Goal: Task Accomplishment & Management: Use online tool/utility

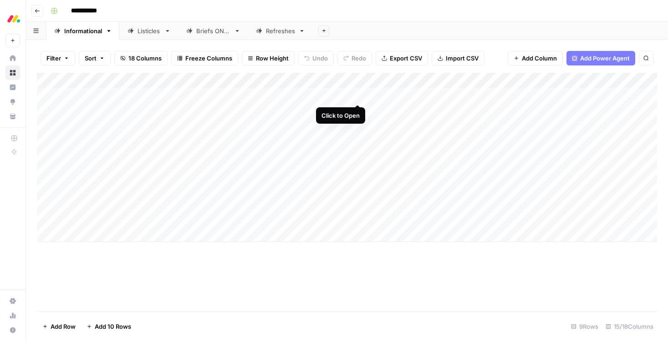
click at [358, 96] on div "Add Column" at bounding box center [347, 157] width 620 height 169
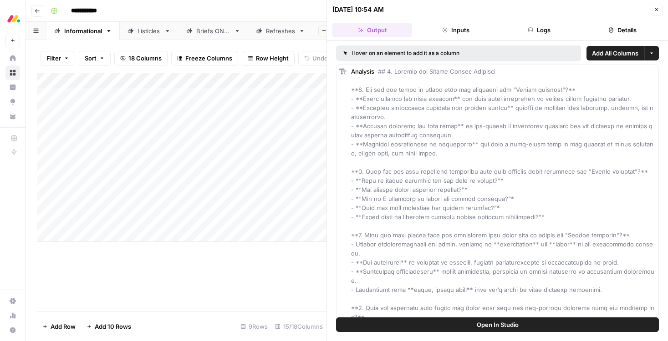
click at [658, 12] on button "Close" at bounding box center [656, 10] width 12 height 12
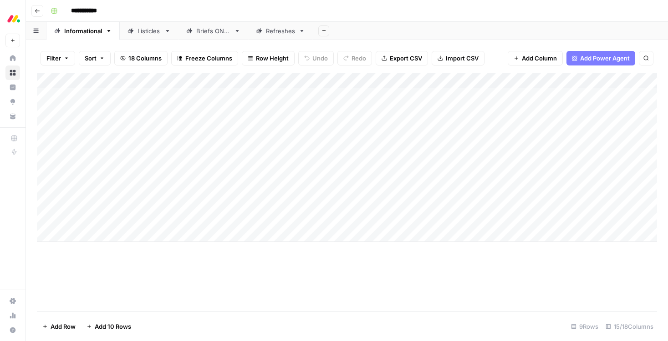
click at [450, 82] on div "Add Column" at bounding box center [347, 157] width 620 height 169
click at [510, 34] on div "Add Sheet" at bounding box center [490, 31] width 355 height 18
drag, startPoint x: 459, startPoint y: 78, endPoint x: 446, endPoint y: 78, distance: 13.2
click at [446, 78] on div "Add Column" at bounding box center [347, 157] width 620 height 169
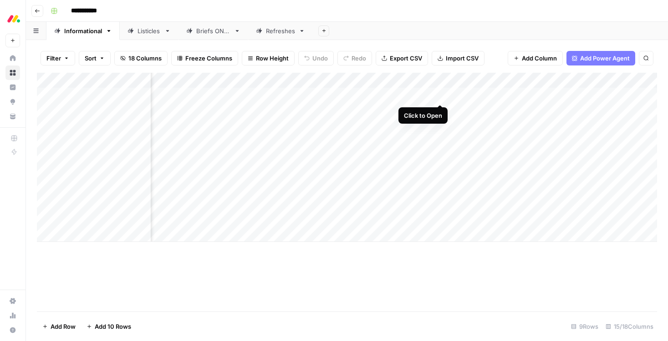
click at [439, 95] on div "Add Column" at bounding box center [347, 157] width 620 height 169
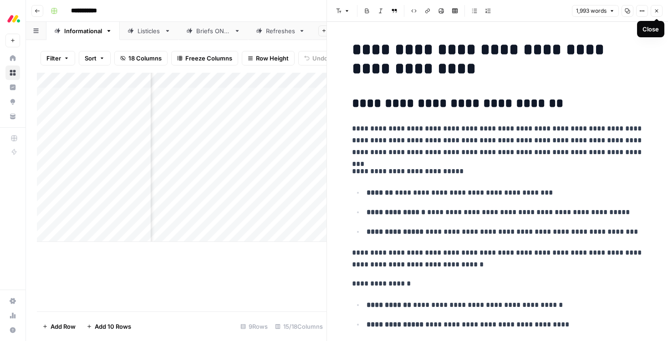
click at [655, 11] on icon "button" at bounding box center [656, 10] width 5 height 5
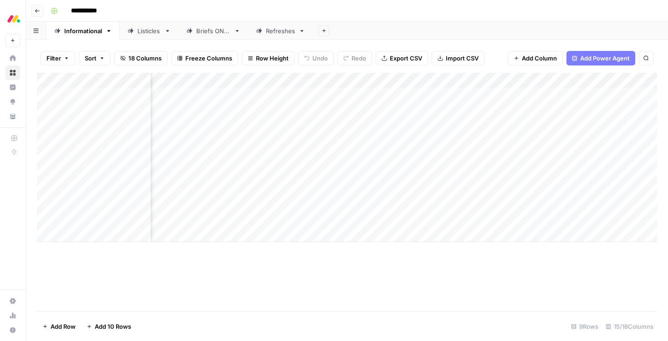
scroll to position [0, 605]
click at [396, 95] on div "Add Column" at bounding box center [347, 157] width 620 height 169
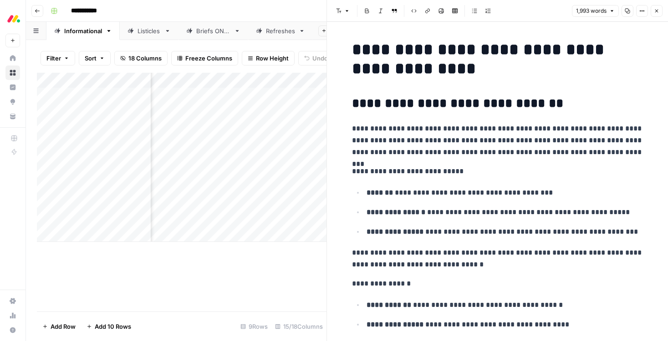
click at [656, 12] on icon "button" at bounding box center [656, 10] width 5 height 5
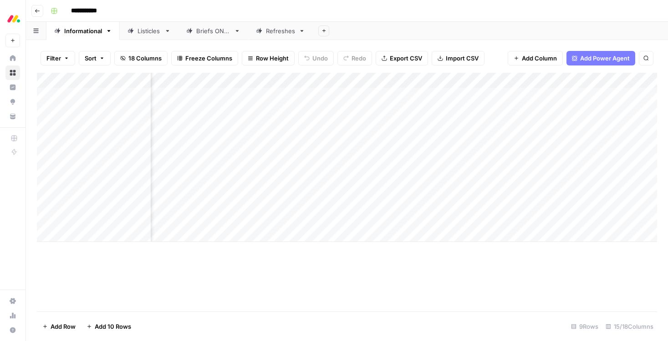
scroll to position [0, 757]
click at [478, 109] on div "Add Column" at bounding box center [347, 157] width 620 height 169
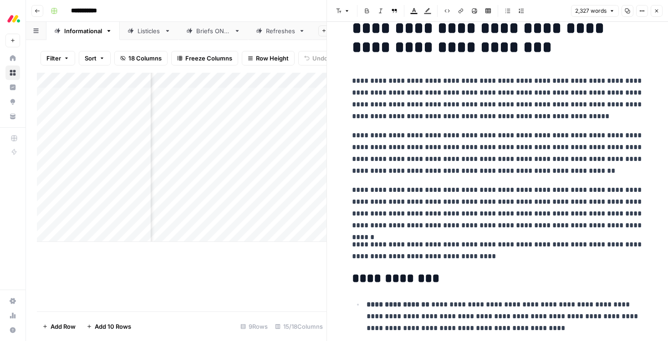
scroll to position [131, 0]
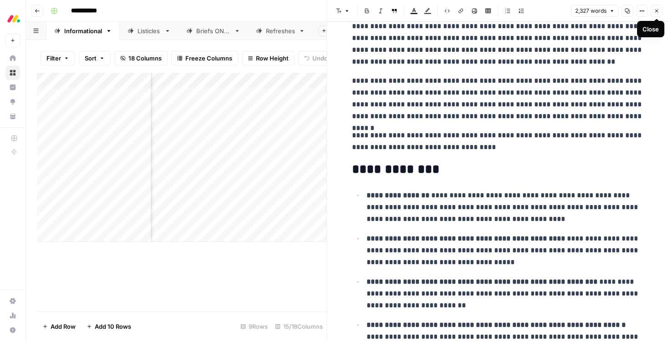
click at [654, 14] on button "Close" at bounding box center [656, 11] width 12 height 12
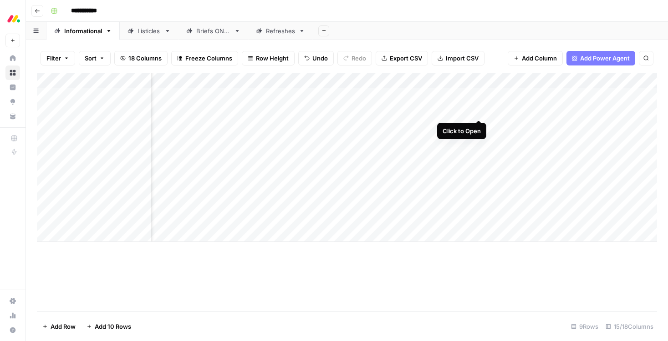
click at [480, 111] on div "Add Column" at bounding box center [347, 157] width 620 height 169
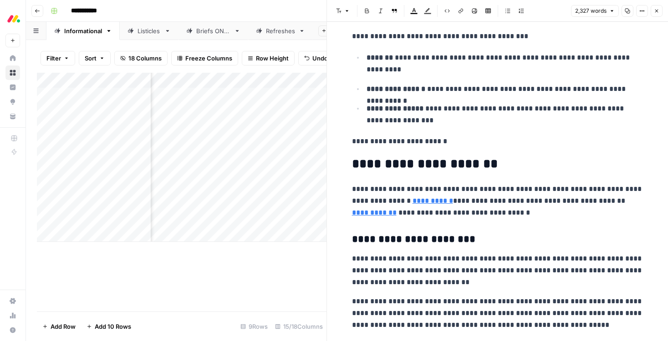
scroll to position [836, 0]
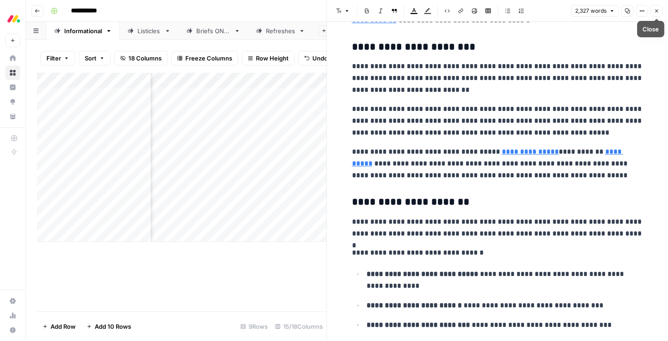
click at [654, 15] on button "Close" at bounding box center [656, 11] width 12 height 12
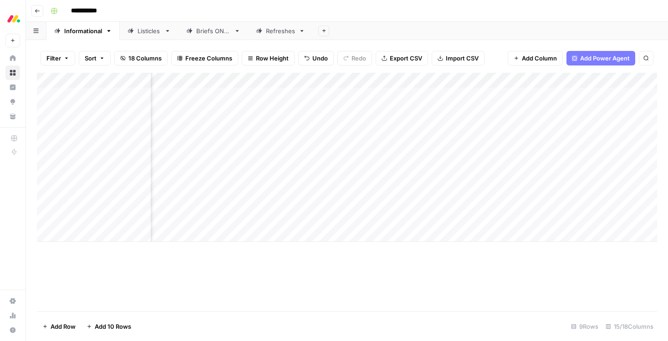
scroll to position [0, 582]
click at [421, 111] on div "Add Column" at bounding box center [347, 157] width 620 height 169
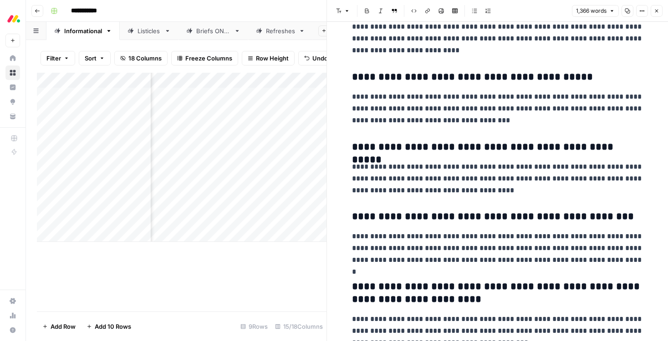
scroll to position [2963, 0]
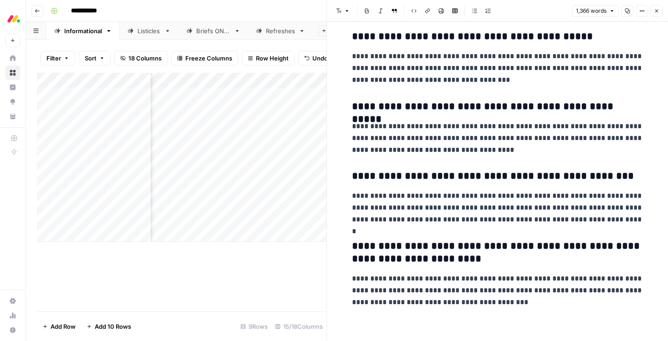
click at [656, 12] on icon "button" at bounding box center [656, 10] width 5 height 5
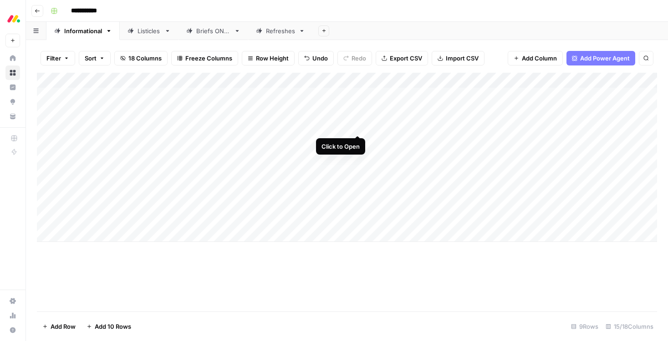
click at [356, 126] on div "Add Column" at bounding box center [347, 157] width 620 height 169
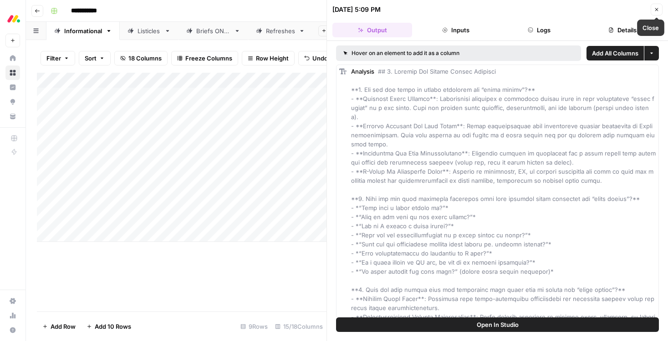
click at [652, 7] on button "Close" at bounding box center [656, 10] width 12 height 12
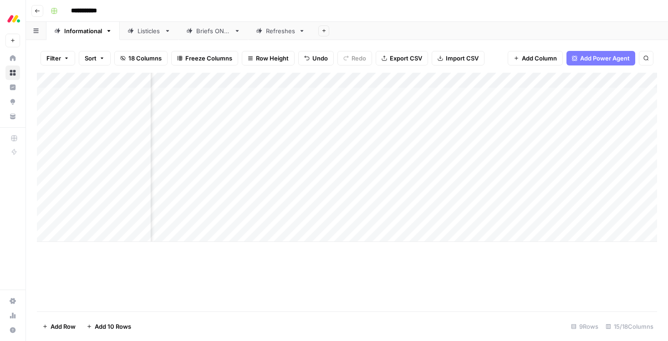
scroll to position [0, 441]
click at [480, 126] on div "Add Column" at bounding box center [347, 157] width 620 height 169
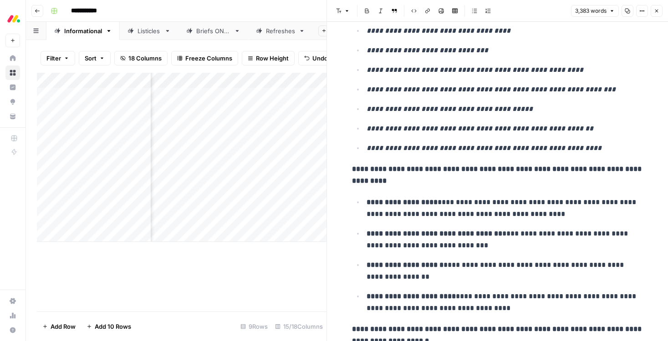
scroll to position [291, 0]
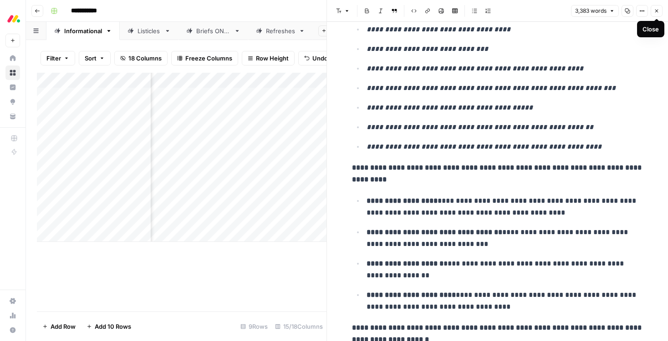
click at [658, 9] on icon "button" at bounding box center [656, 10] width 5 height 5
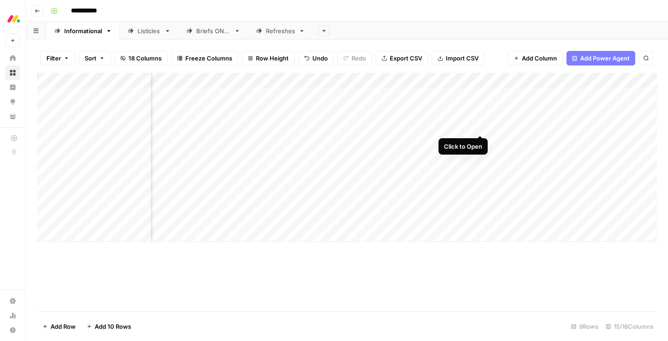
click at [480, 127] on div "Add Column" at bounding box center [347, 157] width 620 height 169
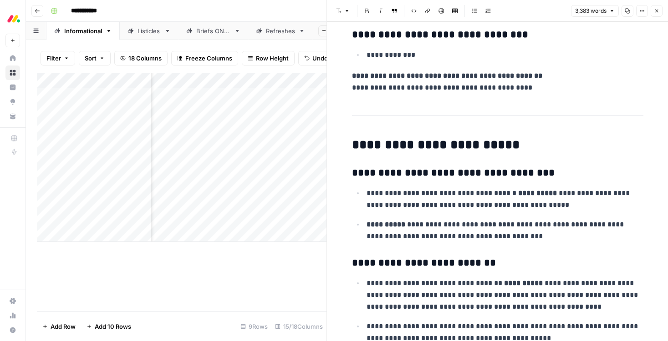
scroll to position [6413, 0]
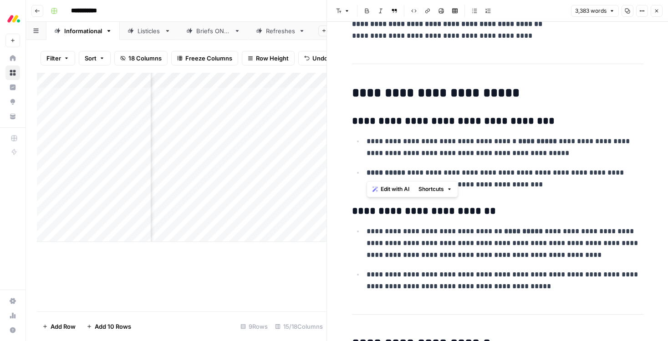
drag, startPoint x: 510, startPoint y: 174, endPoint x: 368, endPoint y: 132, distance: 148.2
click at [368, 135] on ul "**********" at bounding box center [497, 163] width 291 height 56
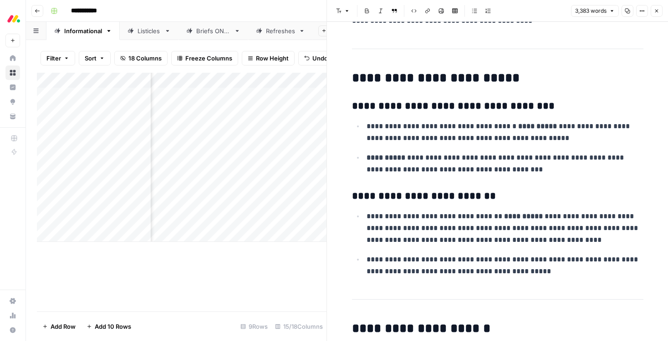
scroll to position [6413, 0]
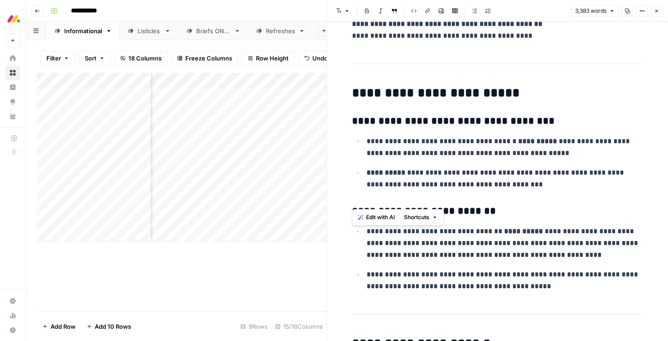
drag, startPoint x: 509, startPoint y: 179, endPoint x: 373, endPoint y: 130, distance: 144.8
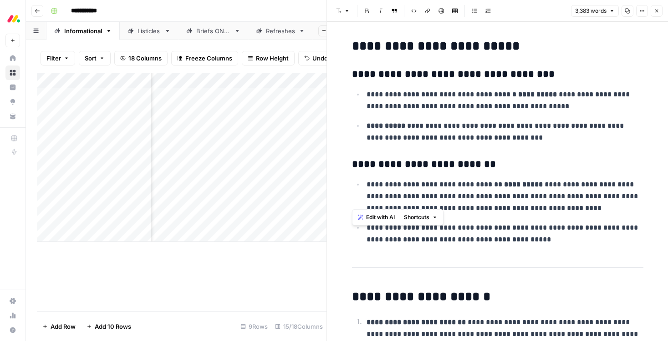
scroll to position [6473, 0]
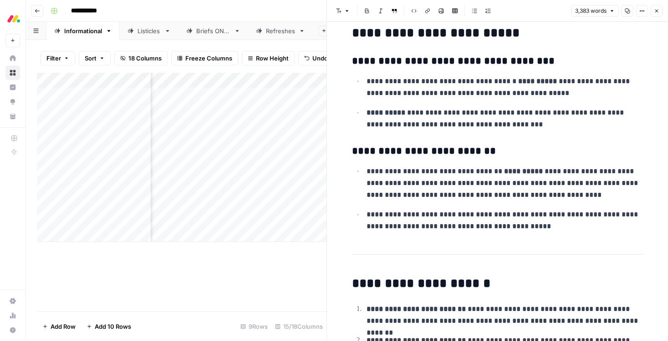
click at [552, 215] on p "**********" at bounding box center [504, 221] width 277 height 24
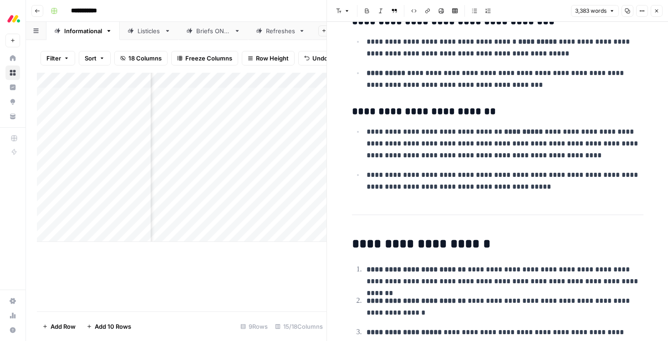
scroll to position [6511, 0]
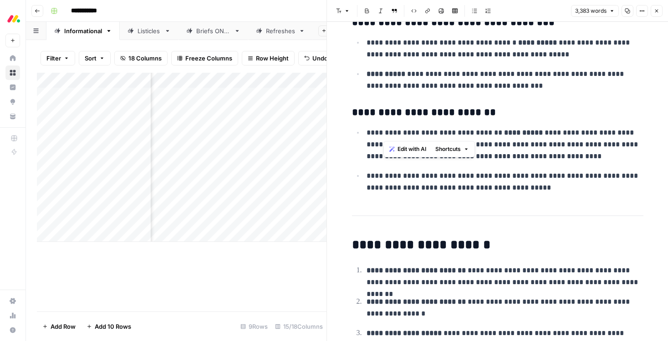
drag, startPoint x: 415, startPoint y: 120, endPoint x: 530, endPoint y: 139, distance: 117.1
click at [530, 139] on p "**********" at bounding box center [504, 144] width 277 height 35
click at [581, 151] on ul "**********" at bounding box center [497, 160] width 291 height 67
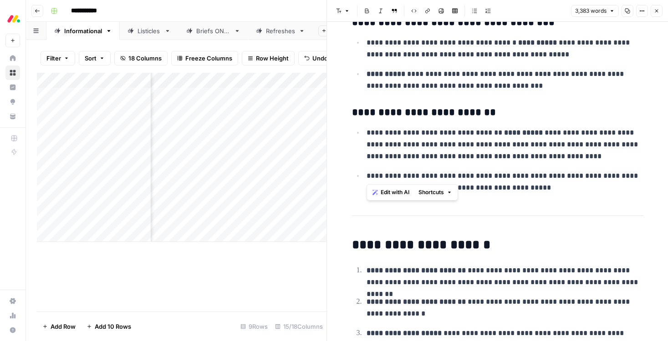
drag, startPoint x: 552, startPoint y: 182, endPoint x: 367, endPoint y: 161, distance: 186.4
click at [367, 170] on p "**********" at bounding box center [504, 182] width 277 height 24
click at [652, 12] on button "Close" at bounding box center [656, 11] width 12 height 12
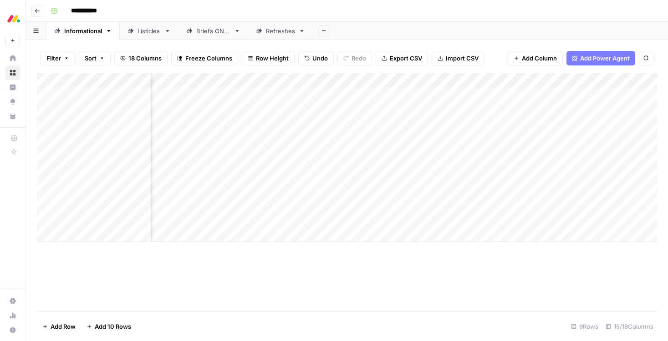
scroll to position [0, 567]
click at [573, 204] on div "Add Column" at bounding box center [347, 157] width 620 height 169
click at [549, 205] on div "Add Column" at bounding box center [347, 157] width 620 height 169
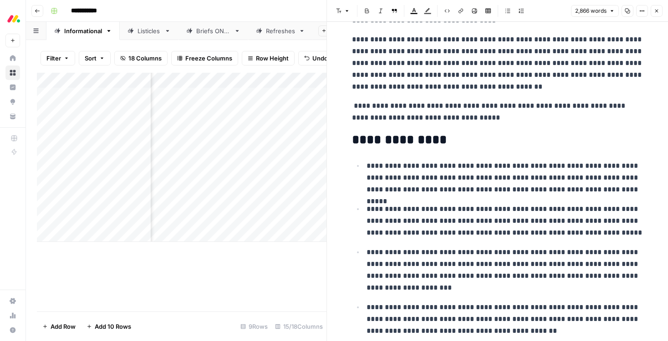
scroll to position [182, 0]
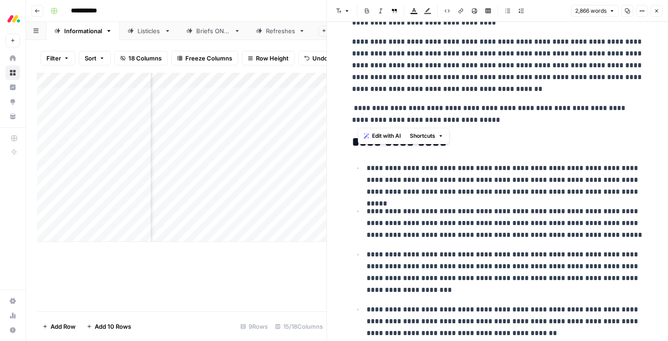
drag, startPoint x: 355, startPoint y: 119, endPoint x: 441, endPoint y: 118, distance: 86.0
click at [442, 118] on p "**********" at bounding box center [497, 114] width 291 height 24
click at [504, 120] on p "**********" at bounding box center [497, 114] width 291 height 24
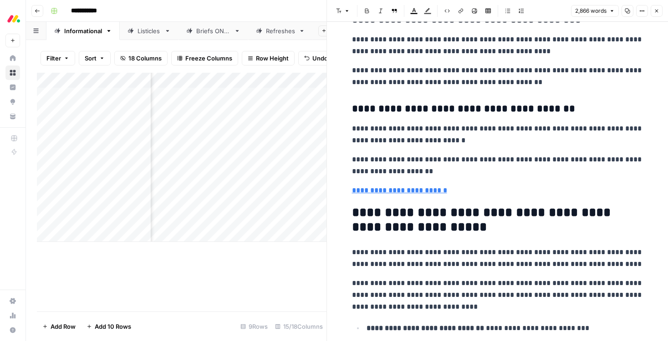
scroll to position [4968, 0]
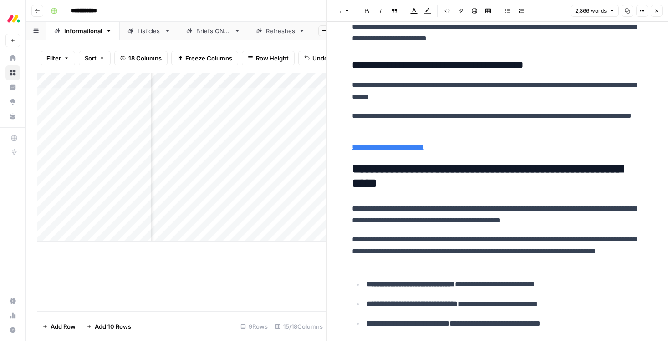
click at [657, 15] on button "Close" at bounding box center [656, 11] width 12 height 12
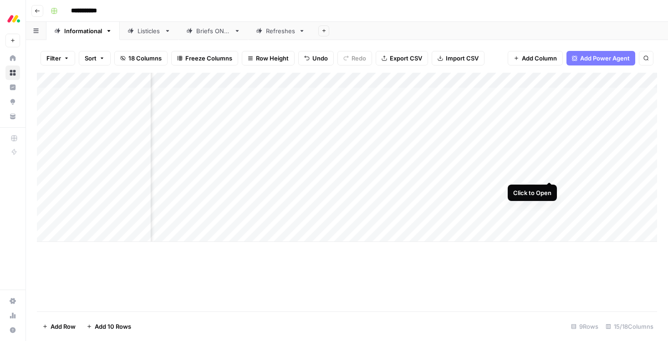
click at [548, 172] on div "Add Column" at bounding box center [347, 157] width 620 height 169
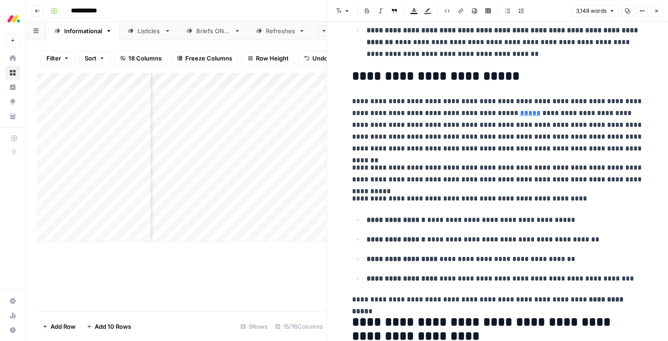
scroll to position [439, 0]
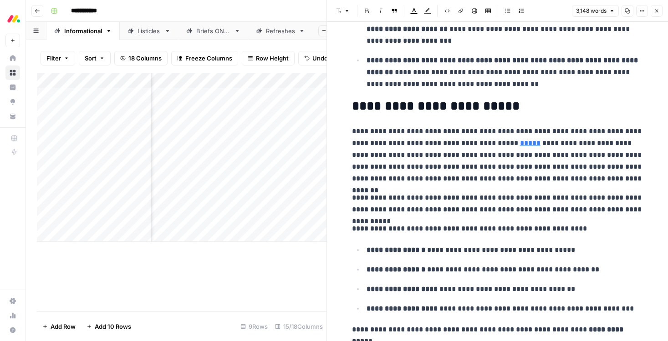
click at [410, 109] on h2 "**********" at bounding box center [497, 106] width 291 height 15
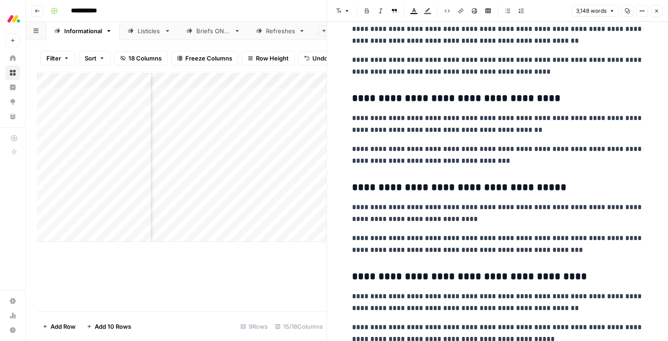
scroll to position [4755, 0]
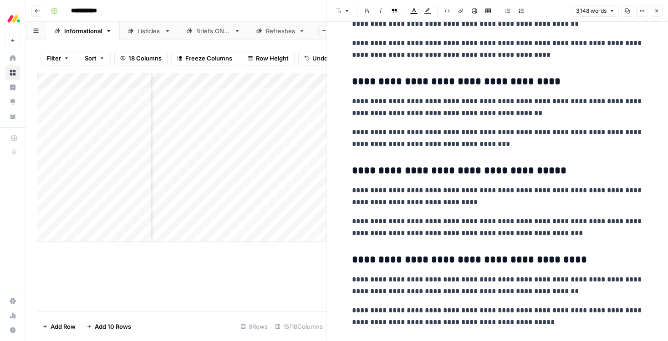
click at [655, 11] on icon "button" at bounding box center [656, 11] width 3 height 3
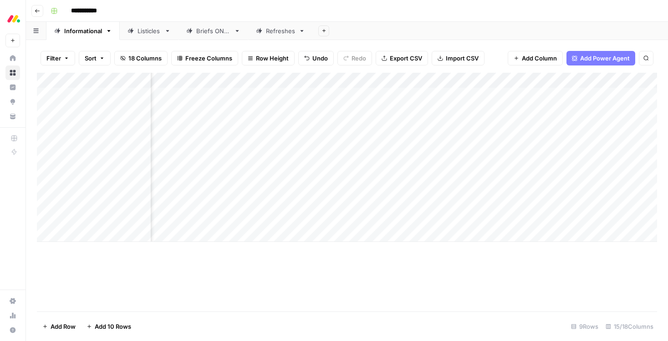
click at [145, 31] on div "Listicles" at bounding box center [148, 30] width 23 height 9
click at [77, 36] on link "Informational" at bounding box center [82, 31] width 73 height 18
click at [541, 204] on div "Add Column" at bounding box center [347, 157] width 620 height 169
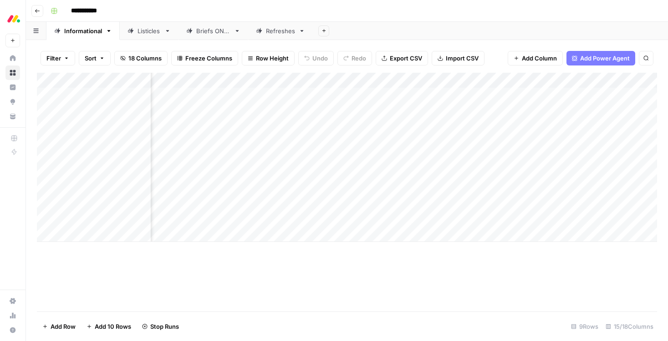
click at [136, 30] on div "Listicles" at bounding box center [143, 30] width 33 height 9
click at [328, 81] on div "Add Column" at bounding box center [347, 111] width 620 height 76
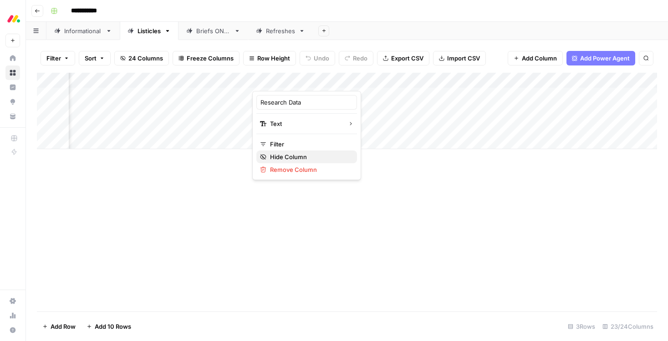
click at [284, 162] on button "Hide Column" at bounding box center [306, 157] width 101 height 13
click at [325, 84] on div "Add Column" at bounding box center [347, 111] width 620 height 76
click at [292, 159] on span "Hide Column" at bounding box center [310, 156] width 80 height 9
click at [328, 82] on div "Add Column" at bounding box center [347, 111] width 620 height 76
click at [298, 161] on span "Hide Column" at bounding box center [310, 156] width 80 height 9
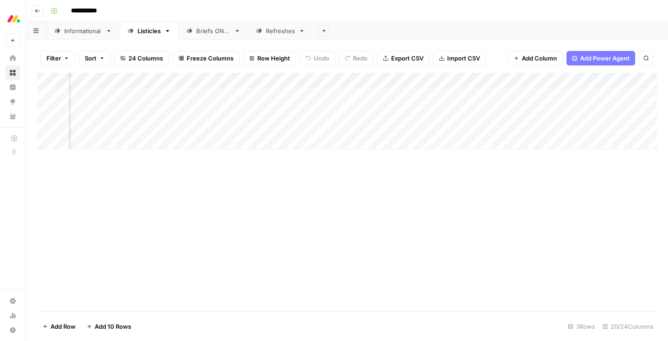
scroll to position [0, 629]
click at [407, 81] on div "Add Column" at bounding box center [347, 111] width 620 height 76
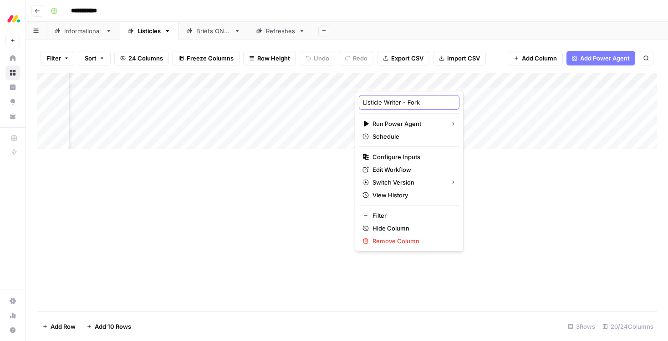
drag, startPoint x: 422, startPoint y: 100, endPoint x: 363, endPoint y: 100, distance: 58.7
click at [363, 100] on input "Listicle Writer - Fork" at bounding box center [409, 102] width 92 height 9
type input "Write article"
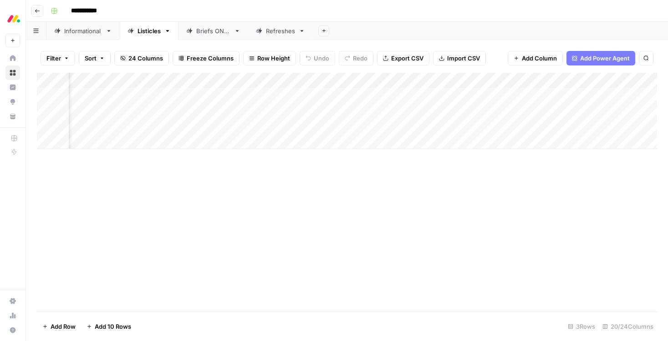
click at [496, 193] on div "Add Column" at bounding box center [347, 192] width 620 height 239
click at [620, 81] on div "Add Column" at bounding box center [347, 111] width 620 height 76
click at [593, 100] on input "HTML Article" at bounding box center [601, 102] width 92 height 9
type input "HTML Article for edit"
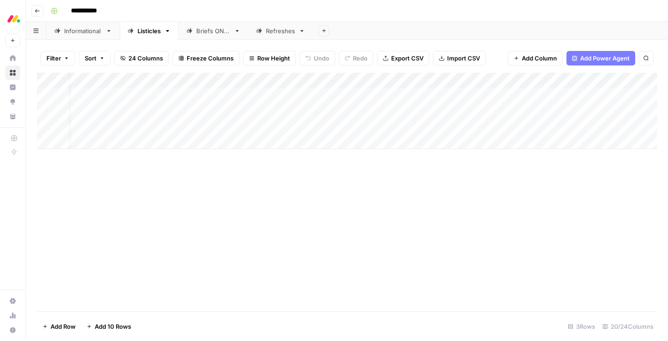
click at [90, 30] on div "Informational" at bounding box center [83, 30] width 38 height 9
click at [148, 34] on div "Listicles" at bounding box center [148, 30] width 23 height 9
click at [196, 96] on div "Add Column" at bounding box center [347, 111] width 620 height 76
click at [185, 93] on div "Add Column" at bounding box center [347, 111] width 620 height 76
click at [266, 212] on div "Add Column" at bounding box center [347, 192] width 620 height 239
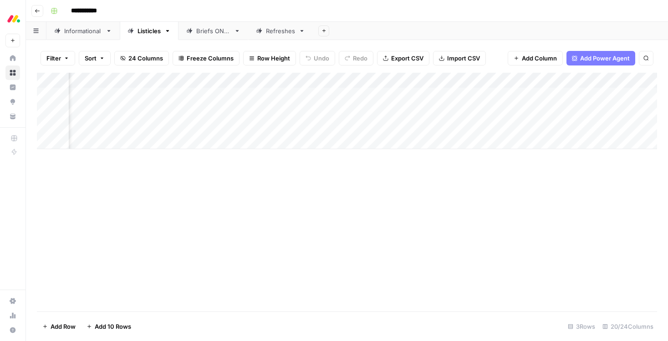
scroll to position [0, 547]
click at [231, 81] on div "Add Column" at bounding box center [347, 111] width 620 height 76
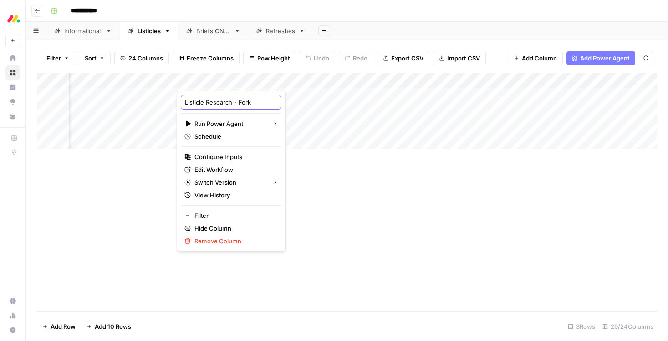
drag, startPoint x: 207, startPoint y: 101, endPoint x: 148, endPoint y: 102, distance: 59.2
click at [148, 102] on body "**********" at bounding box center [334, 170] width 668 height 341
click at [244, 104] on input "Listicle Research - Fork" at bounding box center [231, 102] width 92 height 9
drag, startPoint x: 206, startPoint y: 103, endPoint x: 178, endPoint y: 103, distance: 27.8
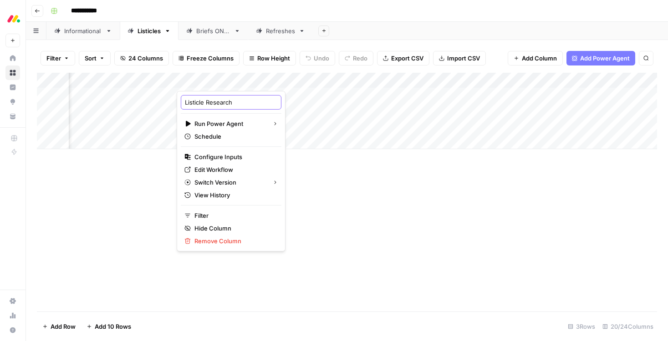
click at [177, 103] on div "Listicle Research Run Power Agent Schedule Configure Inputs Edit Workflow Switc…" at bounding box center [231, 171] width 109 height 161
type input "Research"
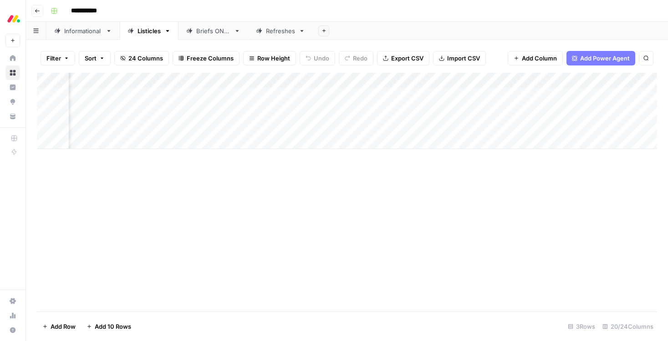
scroll to position [0, 568]
click at [295, 82] on div "Add Column" at bounding box center [347, 111] width 620 height 76
click at [327, 233] on div "Add Column" at bounding box center [347, 192] width 620 height 239
click at [295, 110] on div "Add Column" at bounding box center [347, 111] width 620 height 76
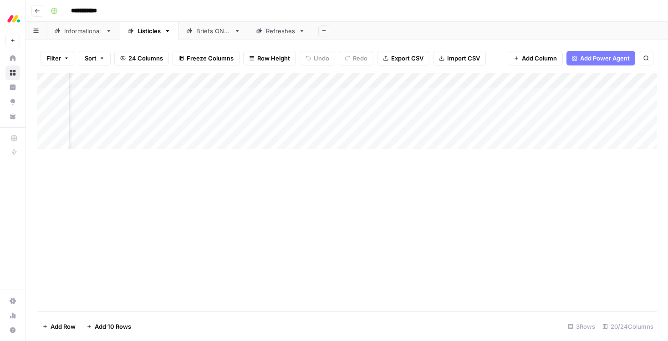
click at [275, 174] on div "Add Column" at bounding box center [347, 192] width 620 height 239
click at [359, 81] on div "Add Column" at bounding box center [347, 111] width 620 height 76
click at [320, 158] on span "Hide Column" at bounding box center [342, 156] width 80 height 9
click at [362, 79] on div "Add Column" at bounding box center [347, 111] width 620 height 76
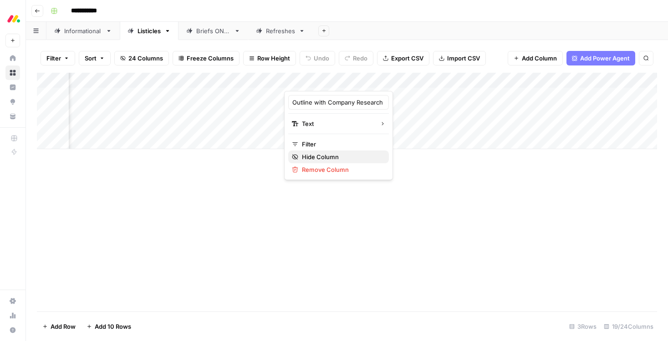
click at [334, 158] on span "Hide Column" at bounding box center [342, 156] width 80 height 9
click at [433, 83] on div "Add Column" at bounding box center [347, 111] width 620 height 76
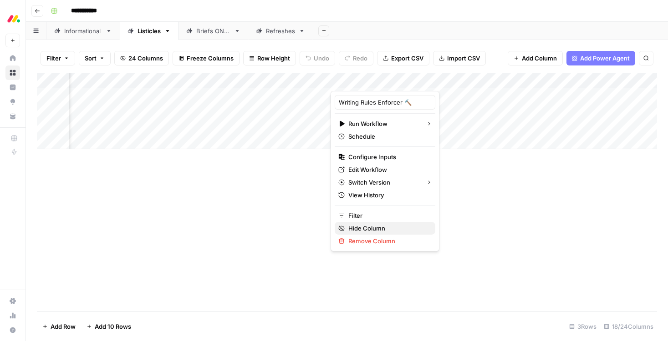
click at [368, 232] on span "Hide Column" at bounding box center [388, 228] width 80 height 9
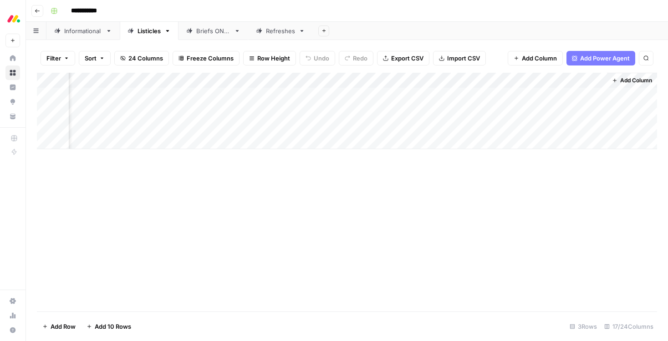
click at [494, 82] on div "Add Column" at bounding box center [347, 111] width 620 height 76
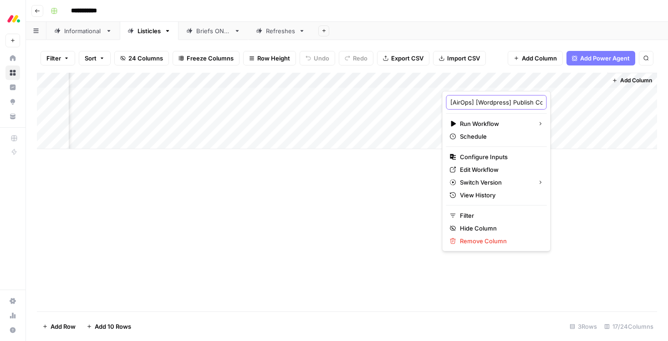
scroll to position [0, 65]
drag, startPoint x: 450, startPoint y: 101, endPoint x: 545, endPoint y: 103, distance: 95.1
click at [545, 103] on body "**********" at bounding box center [334, 170] width 668 height 341
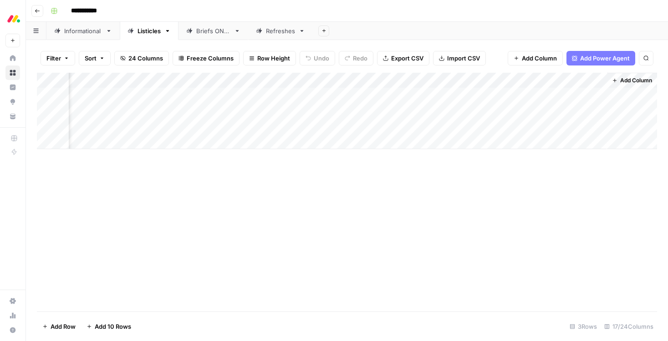
click at [486, 80] on div "Add Column" at bounding box center [347, 111] width 620 height 76
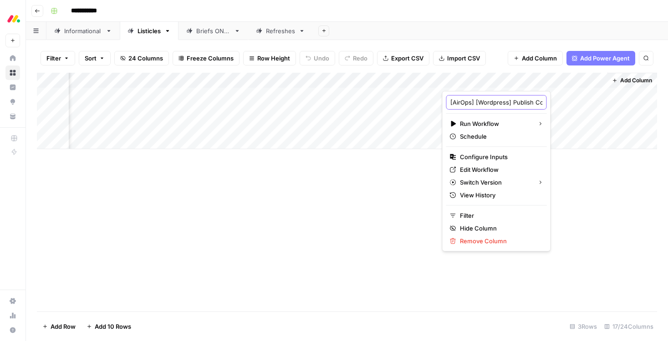
drag, startPoint x: 509, startPoint y: 101, endPoint x: 443, endPoint y: 100, distance: 66.4
click at [443, 100] on div "[AirOps] [Wordpress] Publish Cornerstone Post Run Workflow Schedule Configure I…" at bounding box center [496, 171] width 109 height 161
click at [451, 101] on input "Publish Cornerstone Post" at bounding box center [496, 102] width 92 height 9
click at [496, 106] on input "Publish Cornerstone Post" at bounding box center [496, 102] width 92 height 9
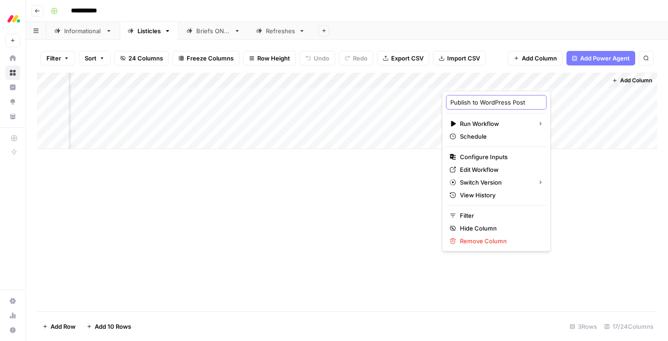
click at [516, 101] on input "Publish to WordPress Post" at bounding box center [496, 102] width 92 height 9
type input "Publish to WordPress"
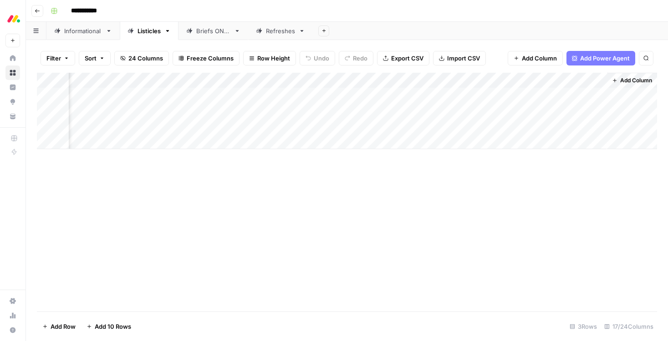
click at [393, 207] on div "Add Column" at bounding box center [347, 192] width 620 height 239
click at [481, 80] on div "Add Column" at bounding box center [347, 111] width 620 height 76
click at [443, 167] on span "Remove Column" at bounding box center [465, 169] width 80 height 9
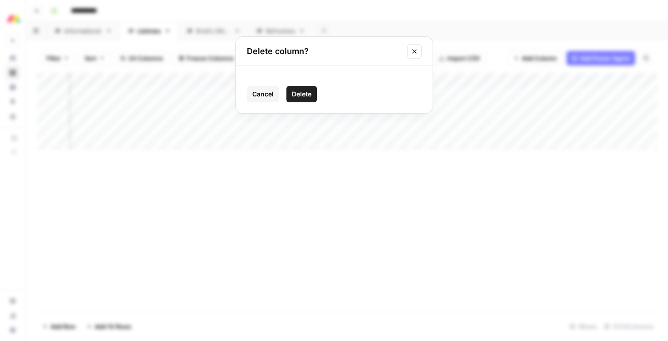
click at [310, 97] on span "Delete" at bounding box center [302, 94] width 20 height 9
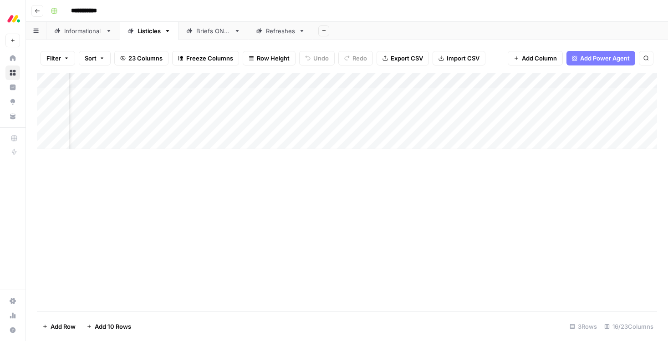
scroll to position [0, 0]
click at [174, 92] on div "Add Column" at bounding box center [347, 111] width 620 height 76
click at [133, 231] on div "Add Column" at bounding box center [347, 192] width 620 height 239
drag, startPoint x: 232, startPoint y: 80, endPoint x: 206, endPoint y: 76, distance: 25.7
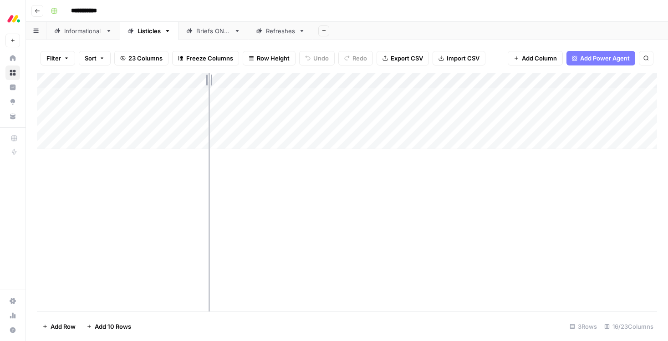
click at [206, 76] on div "Add Column" at bounding box center [347, 111] width 620 height 76
click at [64, 34] on div "Informational" at bounding box center [83, 30] width 38 height 9
click at [225, 82] on div "Add Column" at bounding box center [347, 157] width 620 height 169
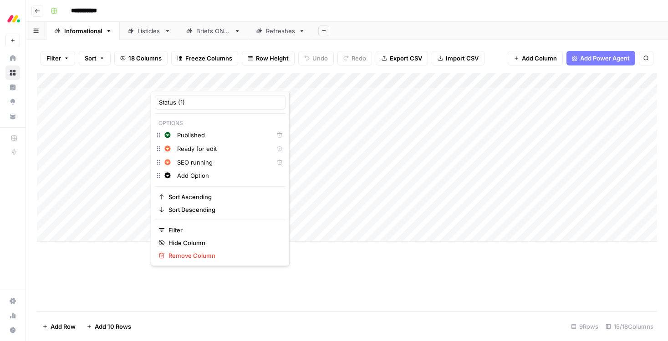
click at [314, 18] on header "**********" at bounding box center [347, 11] width 642 height 22
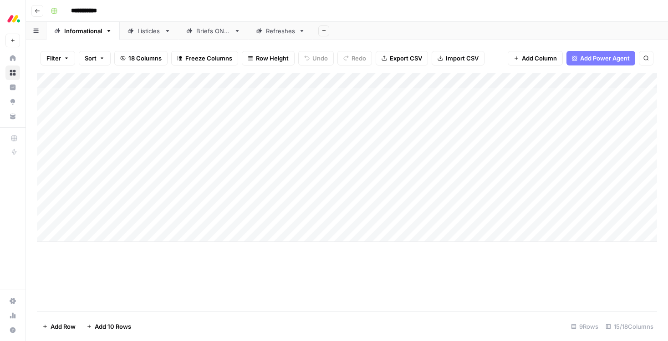
click at [153, 33] on div "Listicles" at bounding box center [148, 30] width 23 height 9
click at [210, 35] on link "Briefs ONLY" at bounding box center [213, 31] width 70 height 18
click at [288, 37] on link "Refreshes" at bounding box center [280, 31] width 65 height 18
click at [142, 28] on div "Listicles" at bounding box center [148, 30] width 23 height 9
click at [79, 36] on link "Informational" at bounding box center [82, 31] width 73 height 18
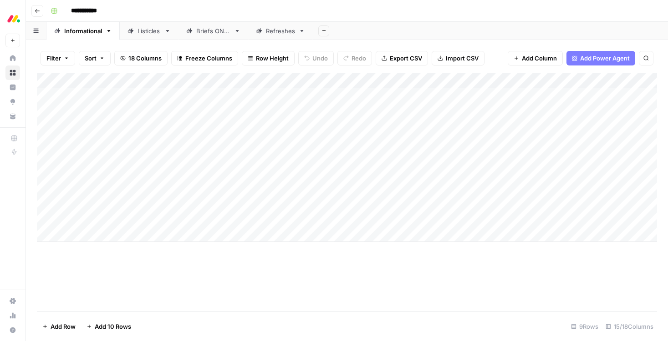
click at [48, 158] on div "Add Column" at bounding box center [347, 157] width 620 height 169
click at [46, 174] on div "Add Column" at bounding box center [347, 157] width 620 height 169
click at [46, 188] on div "Add Column" at bounding box center [347, 157] width 620 height 169
click at [37, 157] on div "Add Column" at bounding box center [347, 157] width 620 height 169
click at [50, 157] on div "Add Column" at bounding box center [347, 157] width 620 height 169
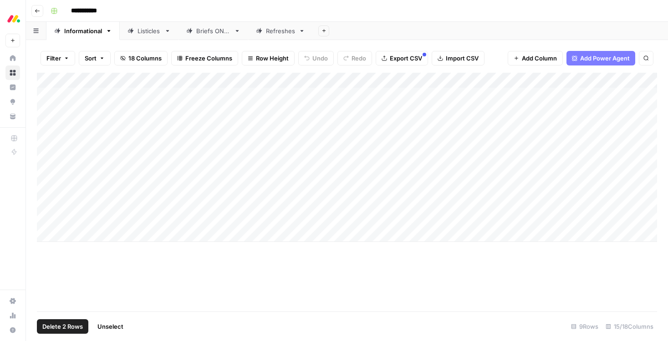
click at [48, 174] on div "Add Column" at bounding box center [347, 157] width 620 height 169
click at [47, 187] on div "Add Column" at bounding box center [347, 157] width 620 height 169
click at [41, 190] on div "Add Column" at bounding box center [347, 157] width 620 height 169
click at [35, 204] on div "Filter Sort 18 Columns Freeze Columns Row Height Undo Redo Export CSV Import CS…" at bounding box center [347, 190] width 642 height 301
click at [46, 156] on div "Add Column" at bounding box center [347, 157] width 620 height 169
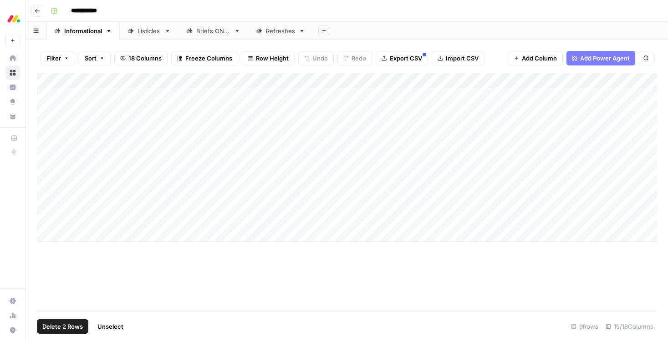
click at [47, 168] on div "Add Column" at bounding box center [347, 157] width 620 height 169
click at [46, 187] on div "Add Column" at bounding box center [347, 157] width 620 height 169
click at [46, 172] on div "Add Column" at bounding box center [347, 157] width 620 height 169
click at [46, 159] on div "Add Column" at bounding box center [347, 157] width 620 height 169
click at [40, 158] on div "Add Column" at bounding box center [347, 157] width 620 height 169
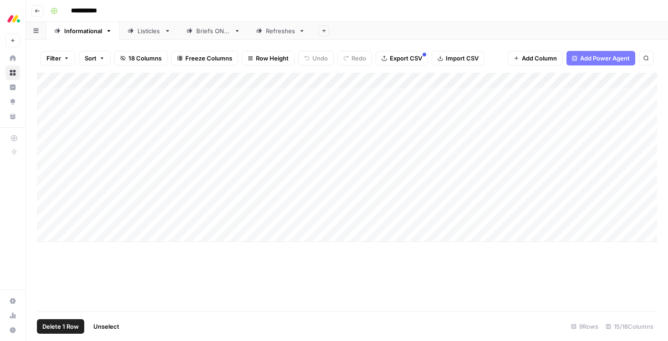
click at [40, 158] on div "Add Column" at bounding box center [347, 157] width 620 height 169
click at [51, 156] on div "Add Column" at bounding box center [347, 157] width 620 height 169
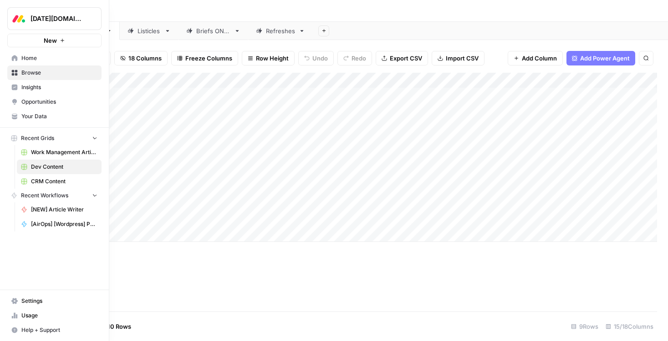
click at [10, 249] on div "[DATE][DOMAIN_NAME] New Home Browse Insights Opportunities Your Data Recent Gri…" at bounding box center [54, 170] width 109 height 341
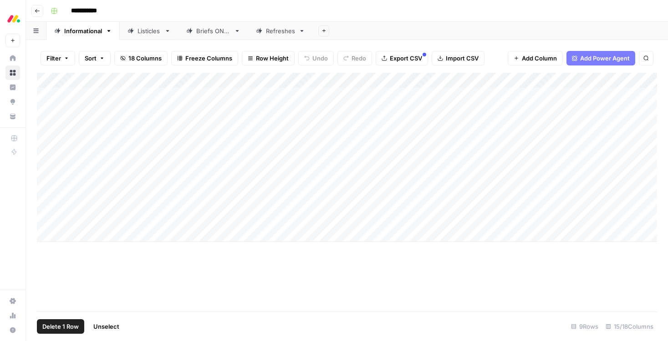
click at [49, 157] on div "Add Column" at bounding box center [347, 157] width 620 height 169
click at [46, 174] on div "Add Column" at bounding box center [347, 157] width 620 height 169
click at [47, 189] on div "Add Column" at bounding box center [347, 157] width 620 height 169
click at [66, 324] on span "Delete 3 Rows" at bounding box center [62, 326] width 41 height 9
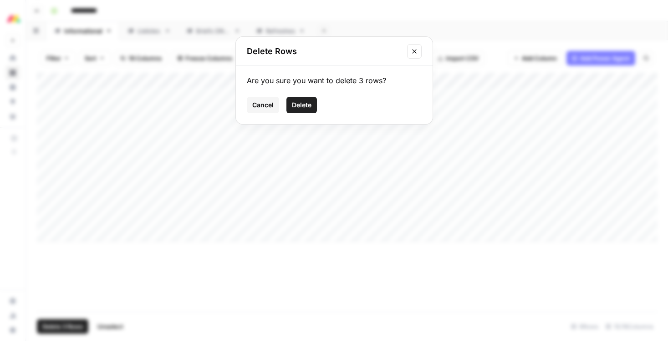
click at [303, 106] on span "Delete" at bounding box center [302, 105] width 20 height 9
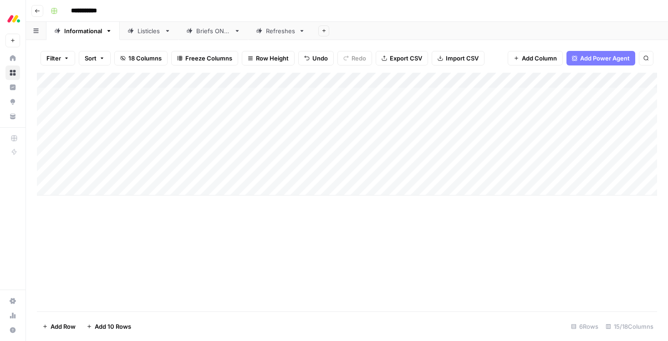
click at [151, 33] on div "Listicles" at bounding box center [148, 30] width 23 height 9
drag, startPoint x: 251, startPoint y: 78, endPoint x: 230, endPoint y: 77, distance: 20.5
click at [230, 77] on div "Add Column" at bounding box center [347, 111] width 620 height 76
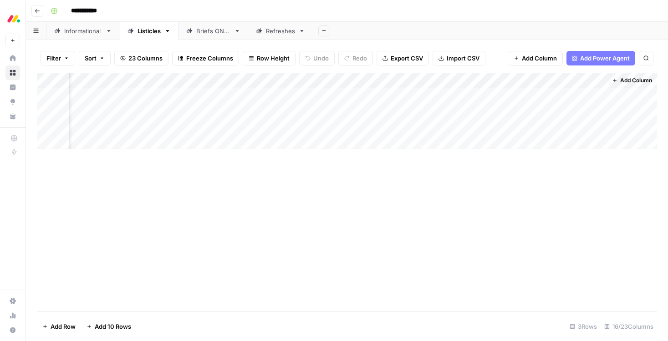
drag, startPoint x: 243, startPoint y: 78, endPoint x: 417, endPoint y: 76, distance: 173.9
click at [417, 76] on div "Add Column" at bounding box center [347, 111] width 620 height 76
click at [89, 31] on div "Informational" at bounding box center [83, 30] width 38 height 9
drag, startPoint x: 427, startPoint y: 81, endPoint x: 335, endPoint y: 80, distance: 91.9
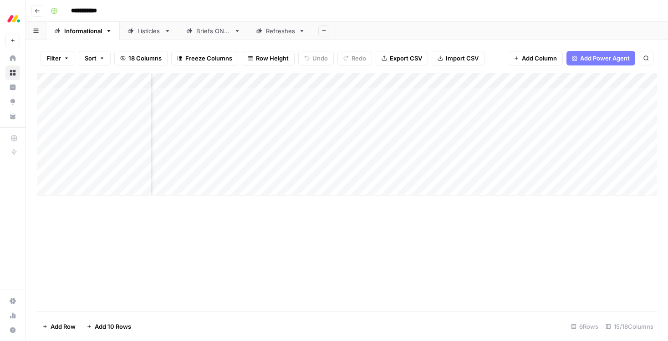
click at [334, 80] on div "Add Column" at bounding box center [347, 134] width 620 height 123
click at [147, 33] on div "Listicles" at bounding box center [148, 30] width 23 height 9
drag, startPoint x: 311, startPoint y: 78, endPoint x: 547, endPoint y: 75, distance: 235.8
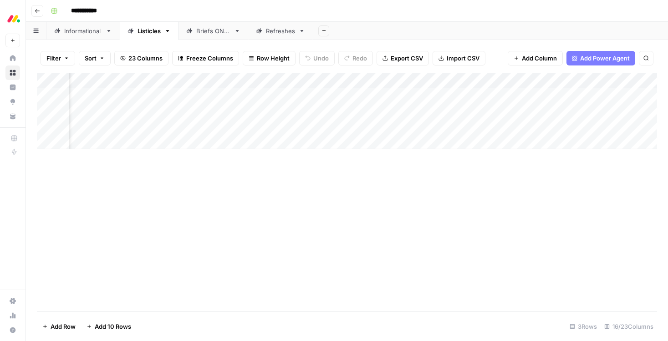
click at [547, 75] on div "Add Column" at bounding box center [347, 111] width 620 height 76
drag, startPoint x: 526, startPoint y: 81, endPoint x: 452, endPoint y: 82, distance: 74.2
click at [452, 82] on div "Add Column" at bounding box center [347, 111] width 620 height 76
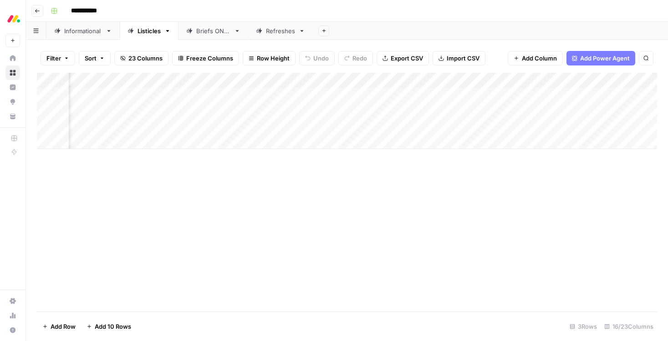
click at [82, 32] on div "Informational" at bounding box center [83, 30] width 38 height 9
drag, startPoint x: 397, startPoint y: 81, endPoint x: 244, endPoint y: 80, distance: 152.9
click at [244, 80] on div "Add Column" at bounding box center [347, 134] width 620 height 123
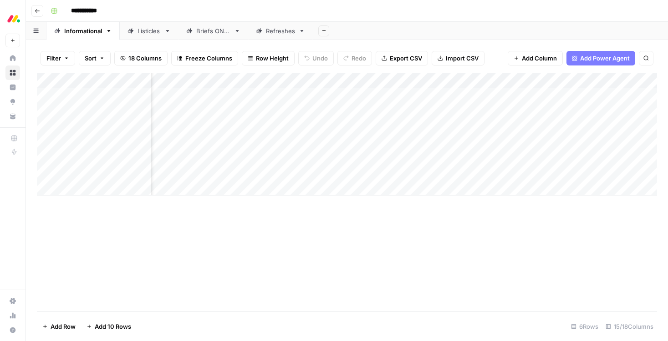
drag, startPoint x: 369, startPoint y: 79, endPoint x: 287, endPoint y: 82, distance: 82.0
click at [287, 82] on div "Add Column" at bounding box center [347, 134] width 620 height 123
drag, startPoint x: 423, startPoint y: 81, endPoint x: 181, endPoint y: 87, distance: 242.7
click at [181, 87] on div "Add Column" at bounding box center [347, 134] width 620 height 123
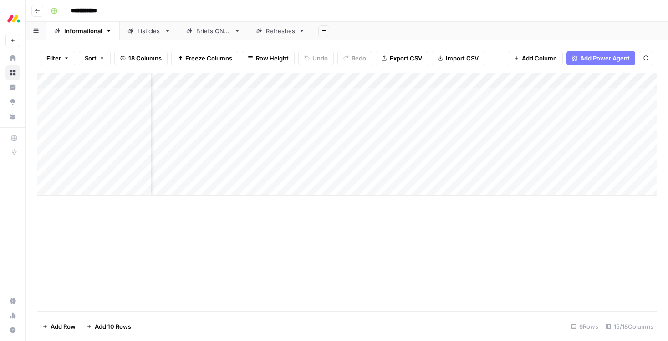
scroll to position [0, 212]
drag, startPoint x: 437, startPoint y: 79, endPoint x: 373, endPoint y: 78, distance: 64.2
click at [373, 78] on div "Add Column" at bounding box center [347, 134] width 620 height 123
drag, startPoint x: 639, startPoint y: 80, endPoint x: 224, endPoint y: 90, distance: 415.2
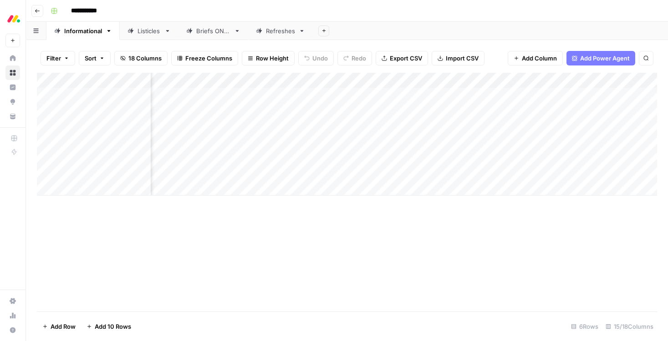
click at [224, 90] on div "Add Column" at bounding box center [347, 134] width 620 height 123
drag, startPoint x: 493, startPoint y: 82, endPoint x: 422, endPoint y: 81, distance: 71.0
click at [422, 81] on div "Add Column" at bounding box center [347, 134] width 620 height 123
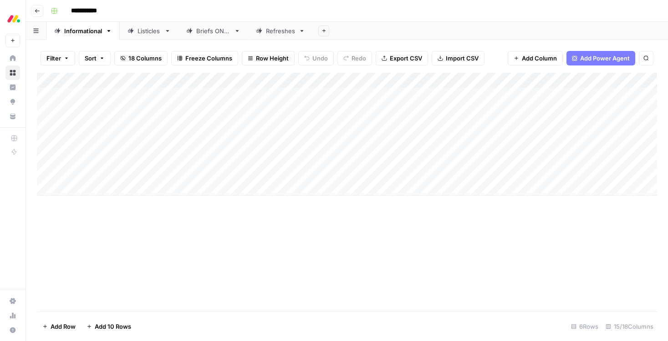
click at [147, 35] on link "Listicles" at bounding box center [149, 31] width 59 height 18
click at [74, 26] on div "Informational" at bounding box center [83, 30] width 38 height 9
click at [153, 35] on div "Listicles" at bounding box center [148, 30] width 23 height 9
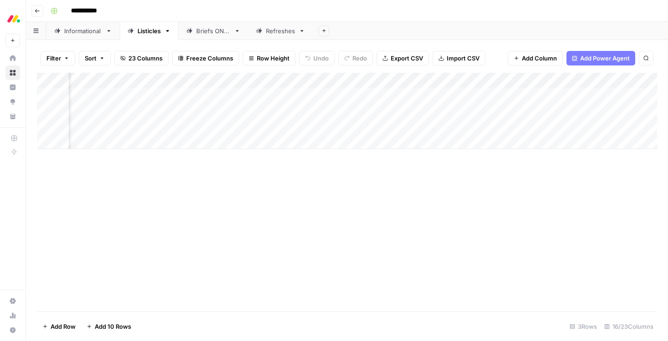
click at [205, 83] on div "Add Column" at bounding box center [347, 111] width 620 height 76
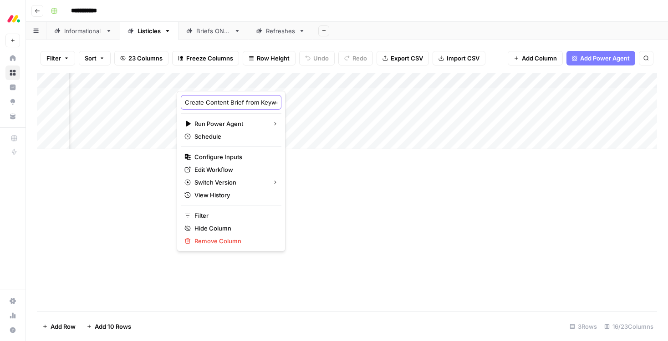
drag, startPoint x: 231, startPoint y: 103, endPoint x: 287, endPoint y: 101, distance: 56.0
click at [288, 101] on body "**********" at bounding box center [334, 170] width 668 height 341
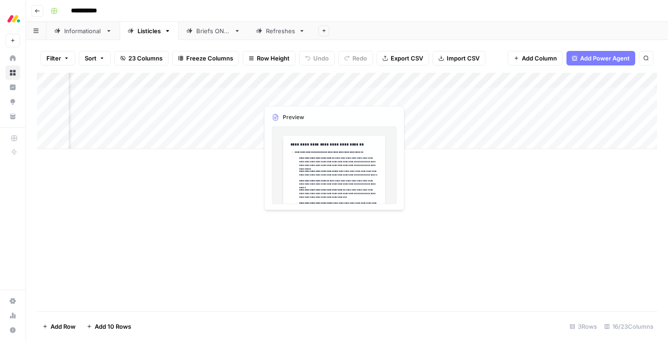
click at [296, 223] on div "Add Column" at bounding box center [347, 192] width 620 height 239
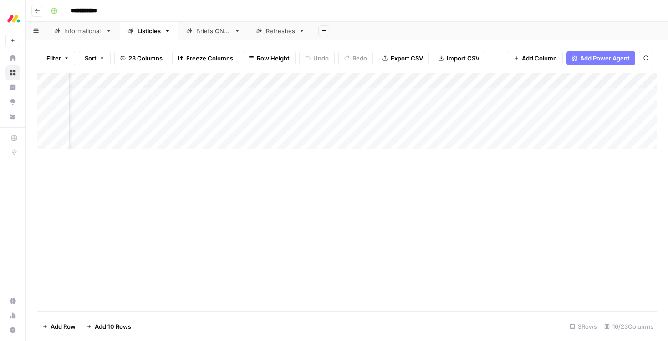
scroll to position [0, 215]
click at [309, 76] on div "Add Column" at bounding box center [347, 111] width 620 height 76
drag, startPoint x: 552, startPoint y: 80, endPoint x: 369, endPoint y: 86, distance: 183.0
click at [369, 86] on div "Add Column" at bounding box center [347, 111] width 620 height 76
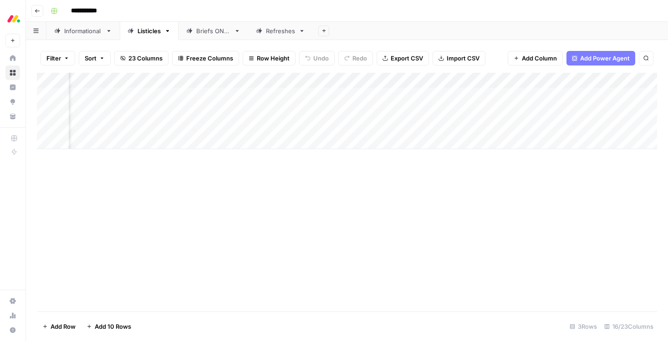
scroll to position [0, 318]
drag, startPoint x: 594, startPoint y: 80, endPoint x: 364, endPoint y: 71, distance: 230.5
click at [364, 71] on div "Filter Sort 23 Columns Freeze Columns Row Height Undo Redo Export CSV Import CS…" at bounding box center [347, 190] width 642 height 301
drag, startPoint x: 384, startPoint y: 78, endPoint x: 109, endPoint y: 76, distance: 274.9
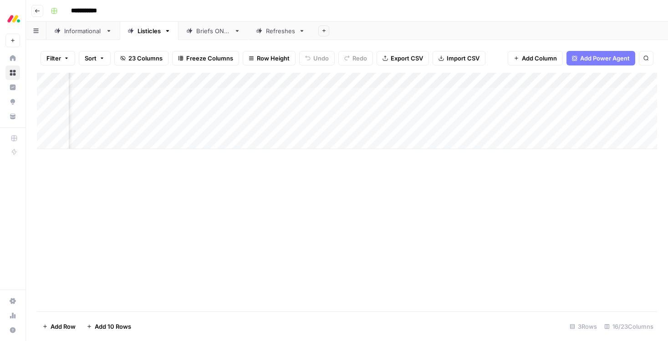
click at [109, 76] on div "Add Column" at bounding box center [347, 111] width 620 height 76
drag, startPoint x: 516, startPoint y: 80, endPoint x: 274, endPoint y: 82, distance: 242.1
click at [274, 82] on div "Add Column" at bounding box center [347, 111] width 620 height 76
drag, startPoint x: 264, startPoint y: 80, endPoint x: 367, endPoint y: 88, distance: 103.6
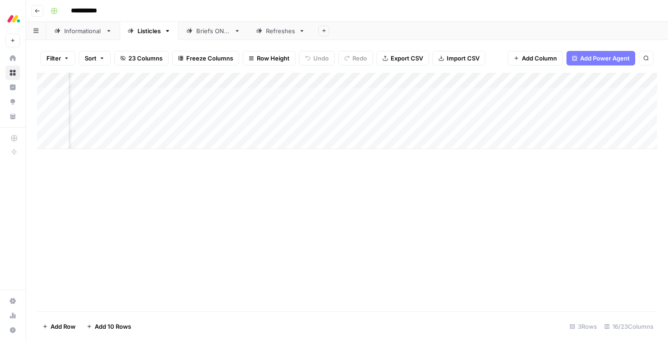
click at [367, 88] on div "Add Column" at bounding box center [347, 111] width 620 height 76
drag, startPoint x: 441, startPoint y: 80, endPoint x: 354, endPoint y: 80, distance: 87.4
click at [353, 80] on div "Add Column" at bounding box center [347, 111] width 620 height 76
click at [452, 81] on div "Add Column" at bounding box center [347, 111] width 620 height 76
click at [514, 193] on div "Add Column" at bounding box center [347, 192] width 620 height 239
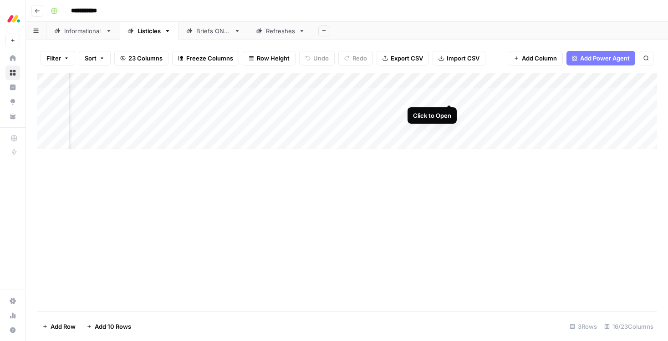
click at [448, 96] on div "Add Column" at bounding box center [347, 111] width 620 height 76
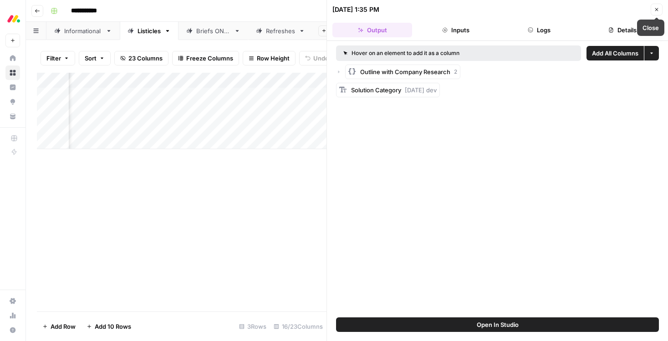
click at [657, 11] on icon "button" at bounding box center [656, 9] width 5 height 5
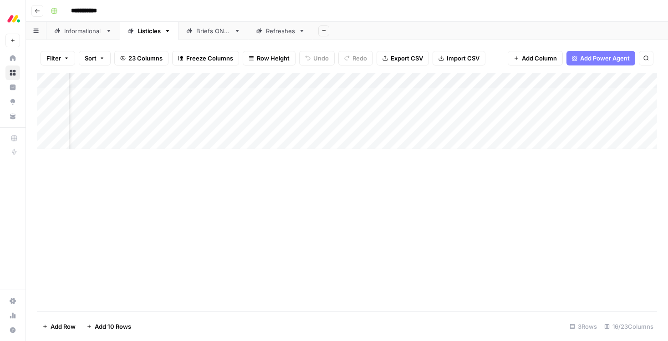
drag, startPoint x: 421, startPoint y: 78, endPoint x: 344, endPoint y: 83, distance: 77.0
click at [344, 83] on div "Add Column" at bounding box center [347, 111] width 620 height 76
click at [270, 94] on div "Add Column" at bounding box center [347, 111] width 620 height 76
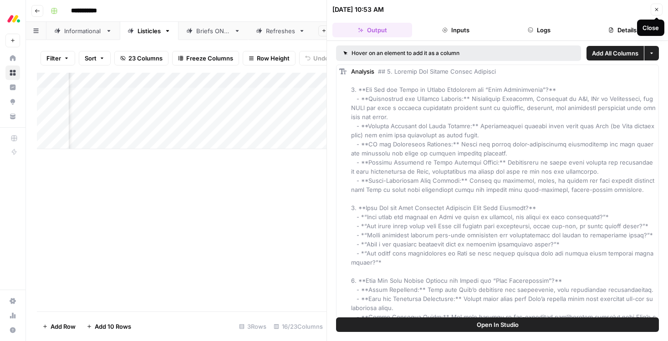
click at [655, 10] on icon "button" at bounding box center [656, 9] width 5 height 5
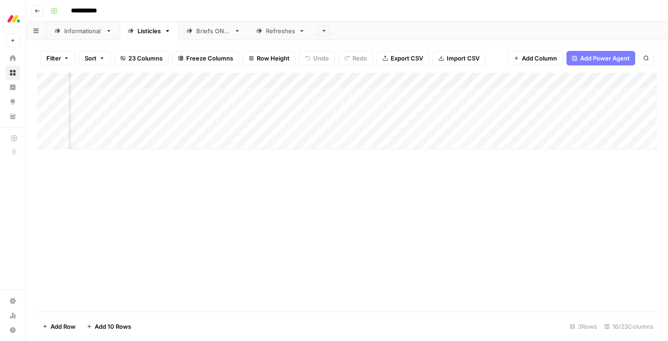
scroll to position [0, 168]
drag, startPoint x: 247, startPoint y: 80, endPoint x: 415, endPoint y: 74, distance: 167.6
click at [415, 74] on div "Add Column" at bounding box center [347, 111] width 620 height 76
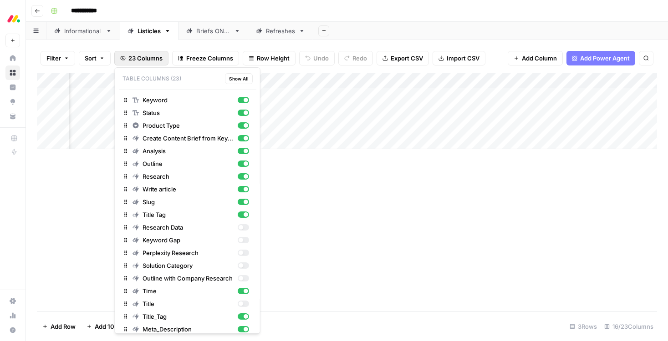
click at [148, 56] on span "23 Columns" at bounding box center [145, 58] width 34 height 9
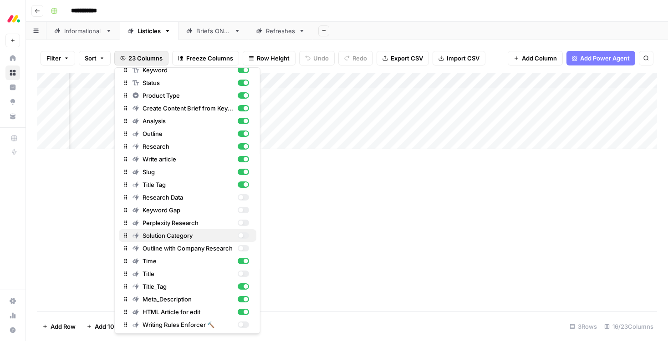
scroll to position [30, 0]
click at [243, 197] on div "button" at bounding box center [242, 197] width 11 height 6
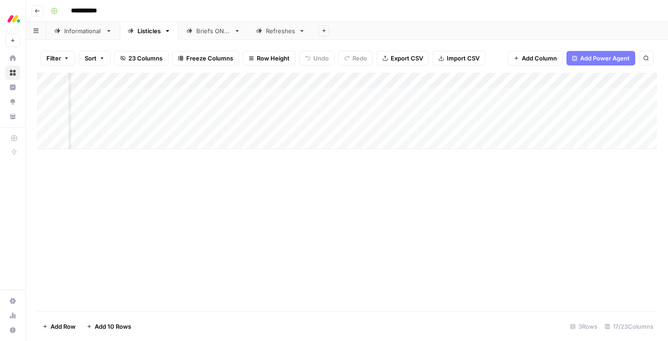
click at [421, 228] on div "Add Column" at bounding box center [347, 192] width 620 height 239
drag, startPoint x: 516, startPoint y: 79, endPoint x: 268, endPoint y: 89, distance: 248.7
click at [268, 89] on div "Add Column" at bounding box center [347, 111] width 620 height 76
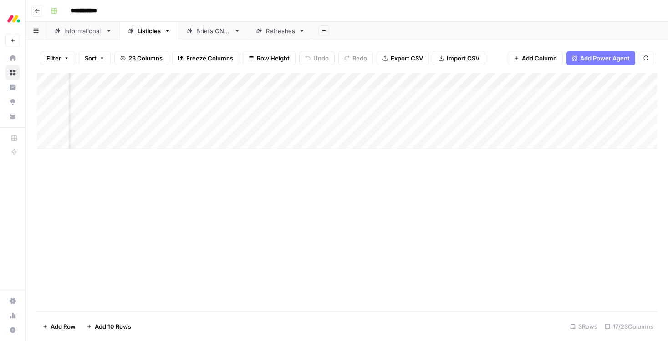
drag, startPoint x: 344, startPoint y: 76, endPoint x: 195, endPoint y: 73, distance: 149.3
click at [195, 73] on div "Add Column" at bounding box center [347, 111] width 620 height 76
click at [391, 80] on div "Add Column" at bounding box center [347, 111] width 620 height 76
click at [447, 186] on div "Add Column" at bounding box center [347, 192] width 620 height 239
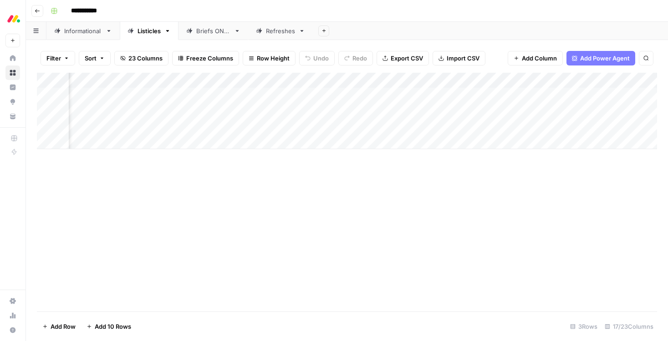
click at [430, 173] on div "Add Column" at bounding box center [347, 192] width 620 height 239
click at [467, 82] on div "Add Column" at bounding box center [347, 111] width 620 height 76
click at [513, 218] on div "Add Column" at bounding box center [347, 192] width 620 height 239
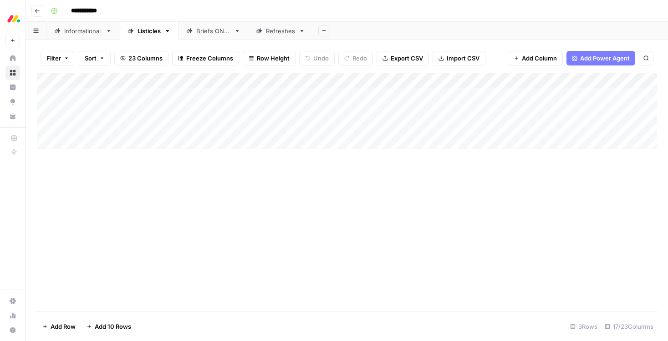
click at [208, 33] on div "Briefs ONLY" at bounding box center [213, 30] width 34 height 9
click at [147, 37] on link "Listicles" at bounding box center [149, 31] width 59 height 18
click at [87, 37] on link "Informational" at bounding box center [82, 31] width 73 height 18
drag, startPoint x: 364, startPoint y: 81, endPoint x: 335, endPoint y: 81, distance: 29.1
click at [334, 81] on div "Add Column" at bounding box center [347, 188] width 620 height 231
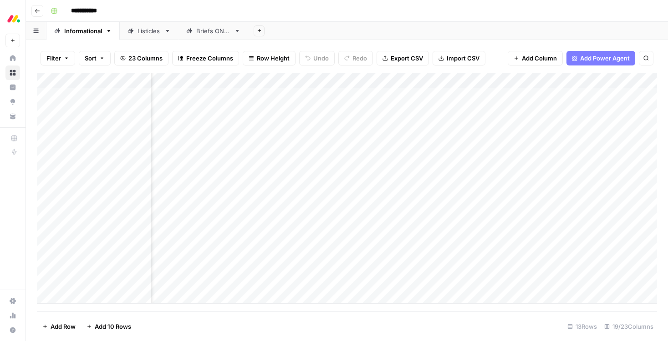
scroll to position [0, 475]
drag, startPoint x: 346, startPoint y: 80, endPoint x: 162, endPoint y: 91, distance: 184.7
click at [162, 91] on div "Add Column" at bounding box center [347, 188] width 620 height 231
drag, startPoint x: 405, startPoint y: 79, endPoint x: 345, endPoint y: 81, distance: 59.2
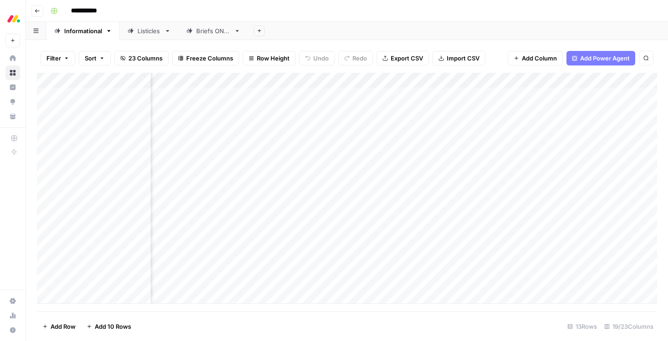
click at [345, 81] on div "Add Column" at bounding box center [347, 188] width 620 height 231
drag, startPoint x: 444, startPoint y: 80, endPoint x: 198, endPoint y: 96, distance: 246.7
click at [198, 96] on div "Add Column" at bounding box center [347, 188] width 620 height 231
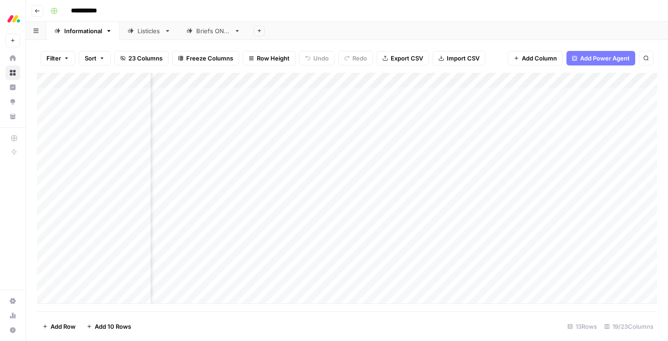
drag, startPoint x: 475, startPoint y: 81, endPoint x: 275, endPoint y: 91, distance: 200.5
click at [275, 91] on div "Add Column" at bounding box center [347, 188] width 620 height 231
click at [297, 77] on div "Add Column" at bounding box center [347, 188] width 620 height 231
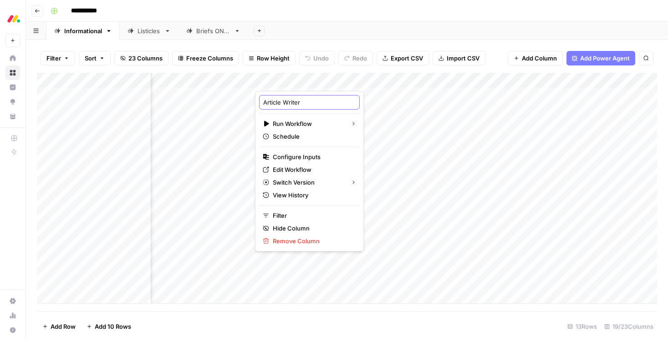
drag, startPoint x: 283, startPoint y: 100, endPoint x: 231, endPoint y: 100, distance: 51.9
click at [231, 100] on body "**********" at bounding box center [334, 170] width 668 height 341
click at [329, 105] on input "Article Writer" at bounding box center [309, 102] width 92 height 9
type input "Article Writer article"
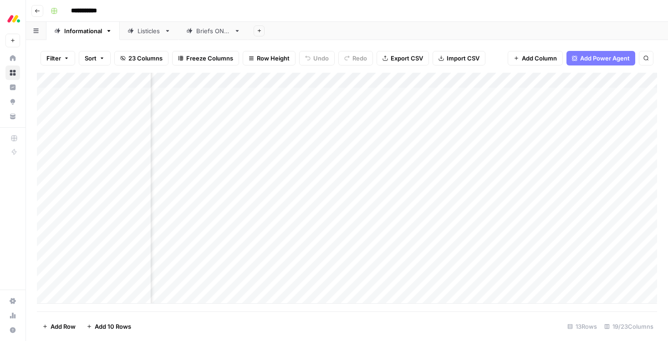
click at [289, 80] on div "Add Column" at bounding box center [347, 188] width 620 height 231
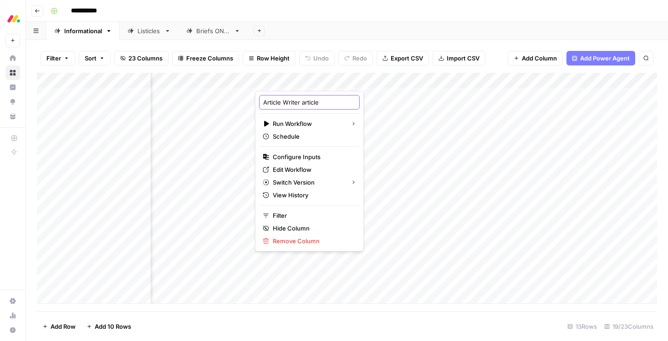
drag, startPoint x: 283, startPoint y: 101, endPoint x: 228, endPoint y: 101, distance: 54.2
click at [228, 101] on body "**********" at bounding box center [334, 170] width 668 height 341
click at [276, 102] on input "Article Writer article" at bounding box center [309, 102] width 92 height 9
type input "Writer article"
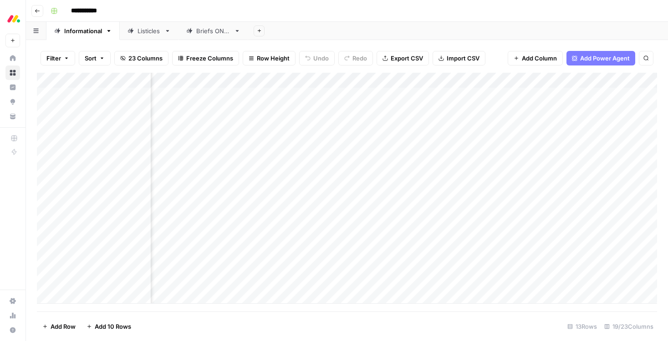
click at [289, 81] on div "Add Column" at bounding box center [347, 188] width 620 height 231
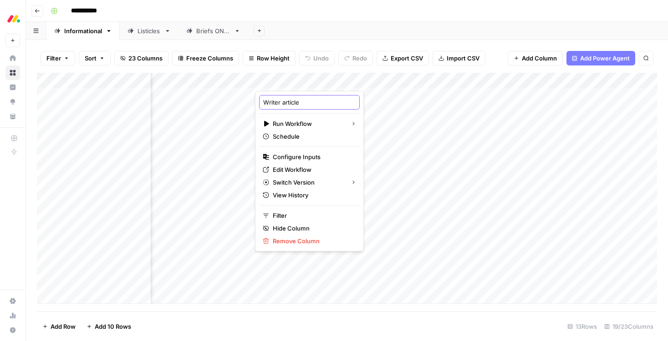
click at [279, 101] on input "Writer article" at bounding box center [309, 102] width 92 height 9
type input "Write article"
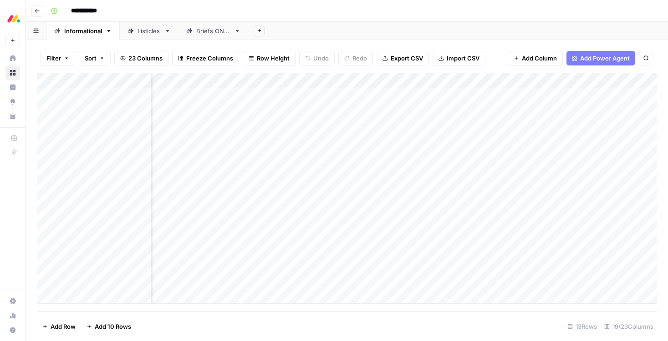
drag, startPoint x: 567, startPoint y: 83, endPoint x: 387, endPoint y: 89, distance: 180.3
click at [387, 89] on div "Add Column" at bounding box center [347, 188] width 620 height 231
drag, startPoint x: 370, startPoint y: 78, endPoint x: 296, endPoint y: 76, distance: 73.8
click at [296, 76] on div "Add Column" at bounding box center [347, 188] width 620 height 231
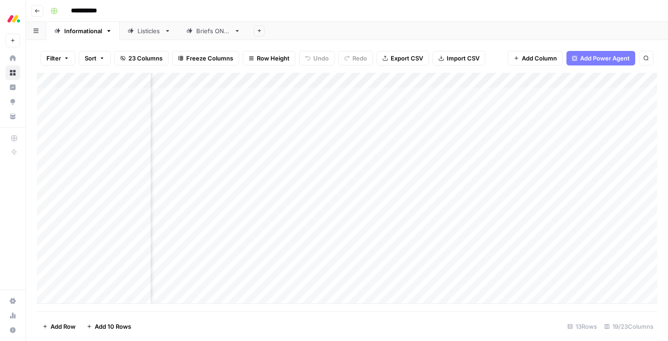
click at [355, 75] on div "Add Column" at bounding box center [347, 188] width 620 height 231
click at [425, 42] on div "Filter Sort 23 Columns Freeze Columns Row Height Undo Redo Export CSV Import CS…" at bounding box center [347, 190] width 642 height 301
click at [461, 81] on div "Add Column" at bounding box center [347, 188] width 620 height 231
click at [427, 153] on span "Hide Column" at bounding box center [441, 156] width 80 height 9
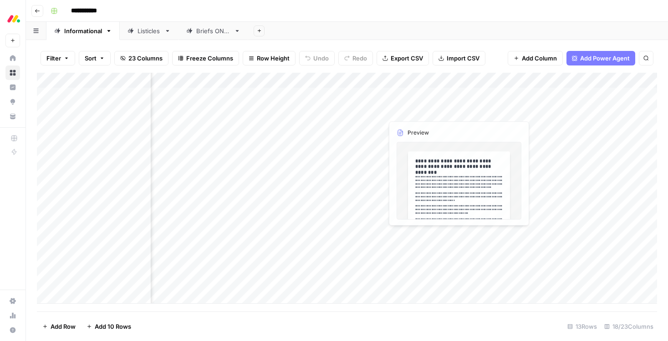
scroll to position [0, 899]
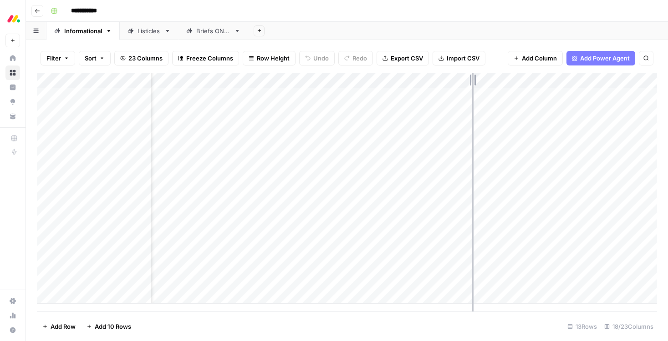
drag, startPoint x: 496, startPoint y: 80, endPoint x: 471, endPoint y: 80, distance: 25.0
click at [471, 80] on div "Add Column" at bounding box center [347, 188] width 620 height 231
click at [142, 37] on link "Listicles" at bounding box center [149, 31] width 59 height 18
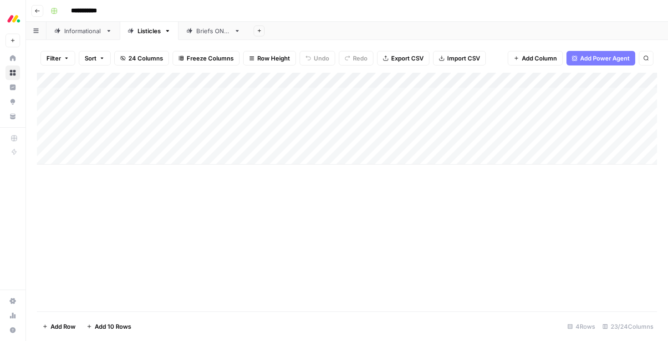
click at [401, 209] on div "Add Column" at bounding box center [347, 192] width 620 height 239
drag, startPoint x: 389, startPoint y: 82, endPoint x: 513, endPoint y: 84, distance: 124.3
click at [513, 85] on div "Add Column" at bounding box center [347, 119] width 620 height 92
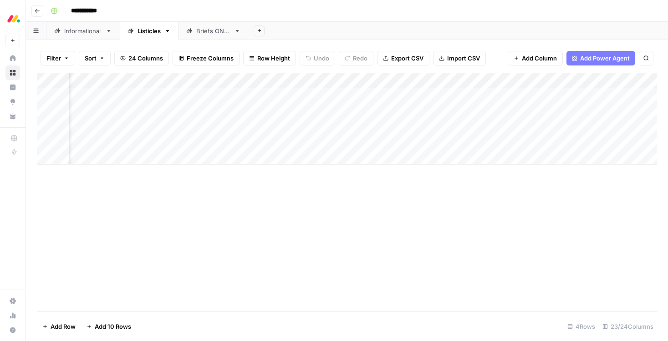
click at [403, 217] on div "Add Column" at bounding box center [347, 192] width 620 height 239
drag, startPoint x: 320, startPoint y: 79, endPoint x: 456, endPoint y: 82, distance: 136.1
click at [456, 82] on div "Add Column" at bounding box center [347, 119] width 620 height 92
click at [432, 78] on div "Add Column" at bounding box center [347, 119] width 620 height 92
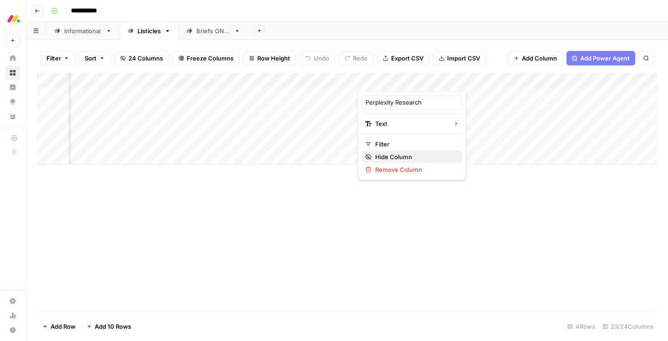
click at [390, 155] on span "Hide Column" at bounding box center [415, 156] width 80 height 9
click at [352, 81] on div "Add Column" at bounding box center [347, 119] width 620 height 92
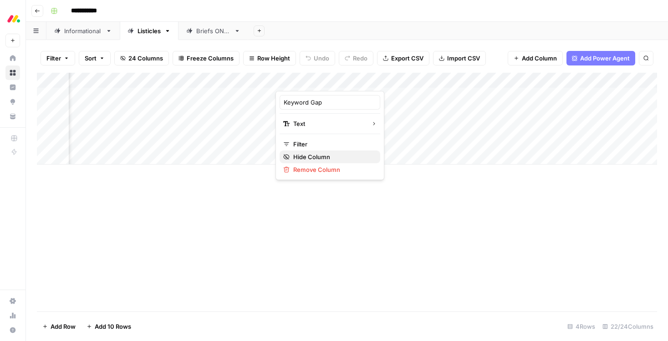
click at [324, 158] on span "Hide Column" at bounding box center [333, 156] width 80 height 9
drag, startPoint x: 316, startPoint y: 82, endPoint x: 448, endPoint y: 75, distance: 132.7
click at [449, 75] on div "Add Column" at bounding box center [347, 119] width 620 height 92
click at [487, 82] on div "Add Column" at bounding box center [347, 119] width 620 height 92
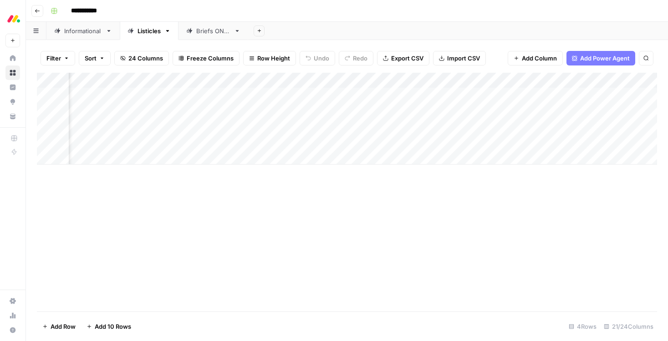
click at [407, 223] on div "Add Column" at bounding box center [347, 192] width 620 height 239
click at [497, 81] on div "Add Column" at bounding box center [347, 119] width 620 height 92
drag, startPoint x: 495, startPoint y: 101, endPoint x: 567, endPoint y: 99, distance: 72.4
click at [567, 99] on body "**********" at bounding box center [334, 170] width 668 height 341
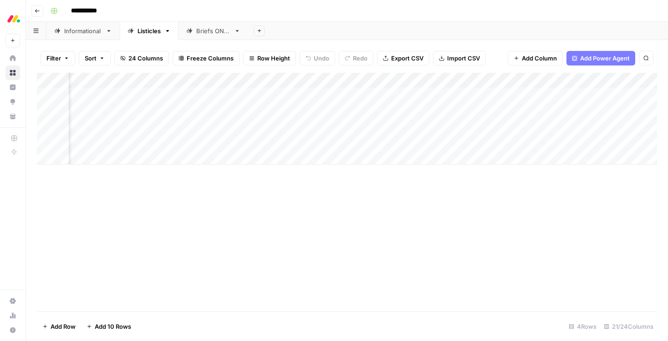
click at [536, 271] on div "Add Column" at bounding box center [347, 192] width 620 height 239
drag, startPoint x: 115, startPoint y: 79, endPoint x: 563, endPoint y: 68, distance: 447.9
click at [563, 68] on div "Filter Sort 24 Columns Freeze Columns Row Height Undo Redo Export CSV Import CS…" at bounding box center [347, 190] width 642 height 301
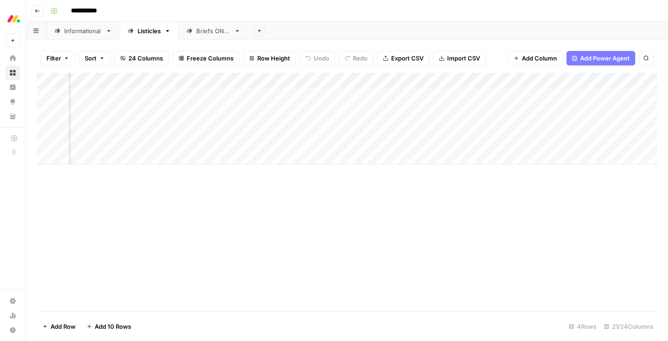
click at [285, 80] on div "Add Column" at bounding box center [347, 119] width 620 height 92
click at [284, 105] on input "HTML Article" at bounding box center [290, 102] width 92 height 9
click at [265, 102] on input "HTML Article for editing" at bounding box center [290, 102] width 92 height 9
type input "HTML article for editing"
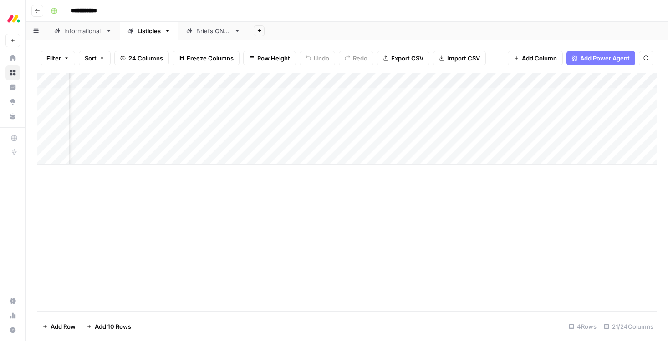
click at [561, 83] on div "Add Column" at bounding box center [347, 119] width 620 height 92
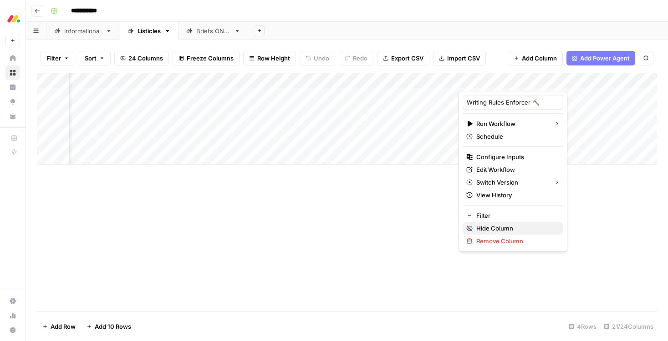
click at [502, 228] on span "Hide Column" at bounding box center [516, 228] width 80 height 9
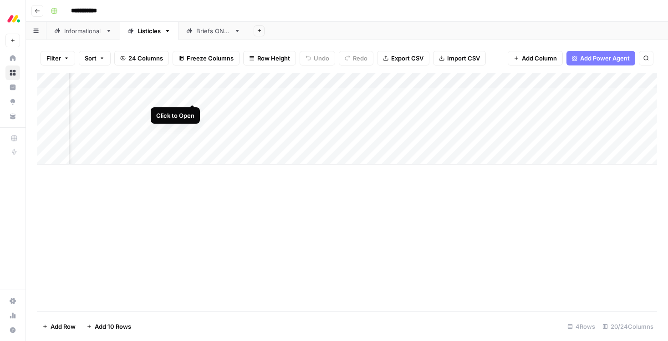
click at [195, 95] on div "Add Column" at bounding box center [347, 119] width 620 height 92
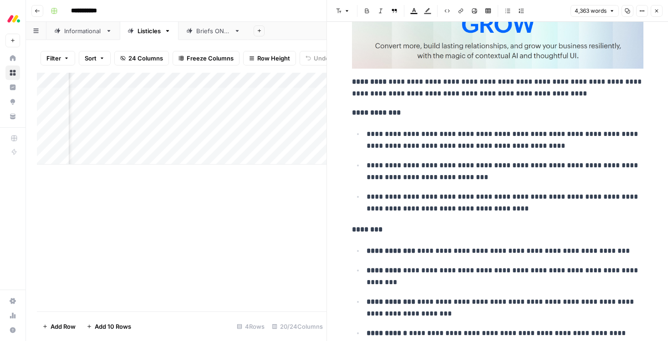
scroll to position [4671, 0]
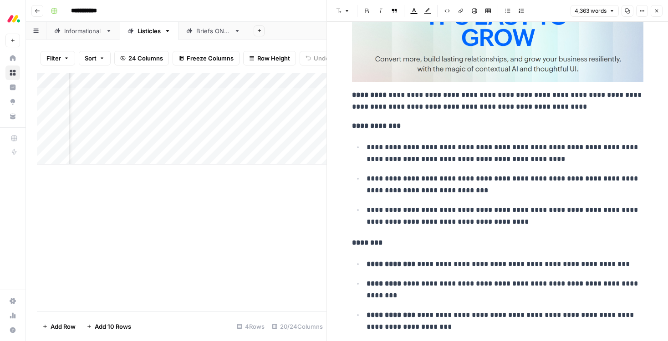
click at [654, 11] on icon "button" at bounding box center [656, 10] width 5 height 5
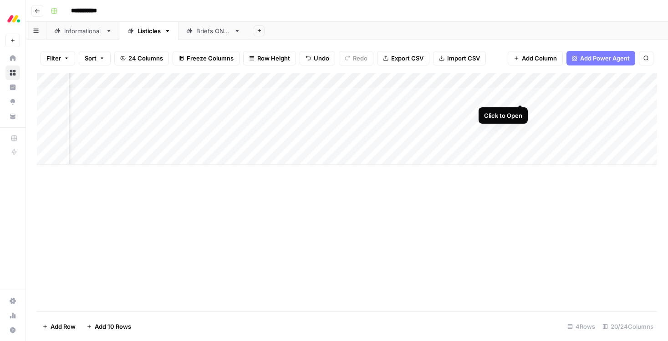
click at [522, 96] on div "Add Column" at bounding box center [347, 119] width 620 height 92
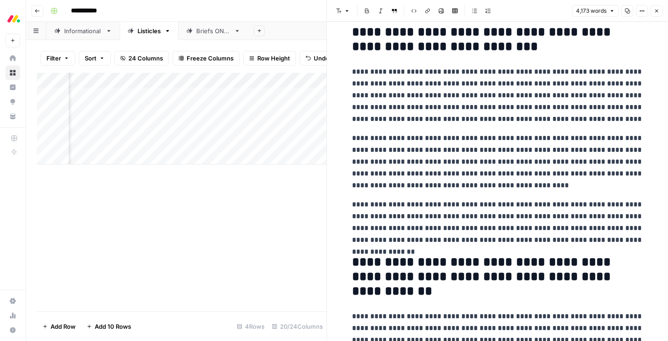
scroll to position [526, 0]
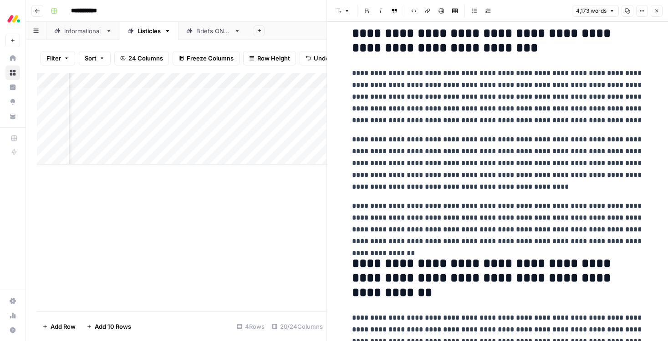
click at [659, 10] on icon "button" at bounding box center [656, 10] width 5 height 5
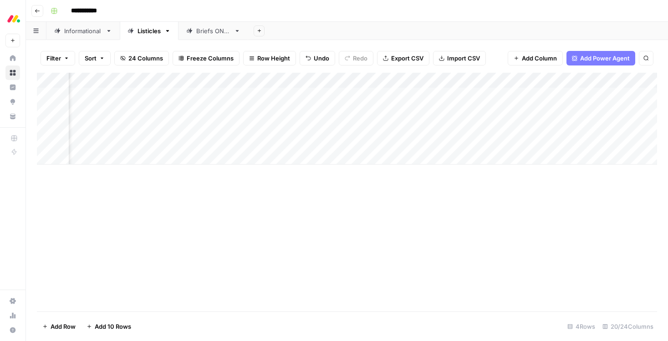
click at [532, 82] on div "Add Column" at bounding box center [347, 119] width 620 height 92
click at [488, 156] on span "Hide Column" at bounding box center [516, 156] width 80 height 9
click at [164, 81] on div "Add Column" at bounding box center [347, 119] width 620 height 92
drag, startPoint x: 173, startPoint y: 79, endPoint x: 434, endPoint y: 84, distance: 260.4
click at [434, 84] on body "**********" at bounding box center [334, 170] width 668 height 341
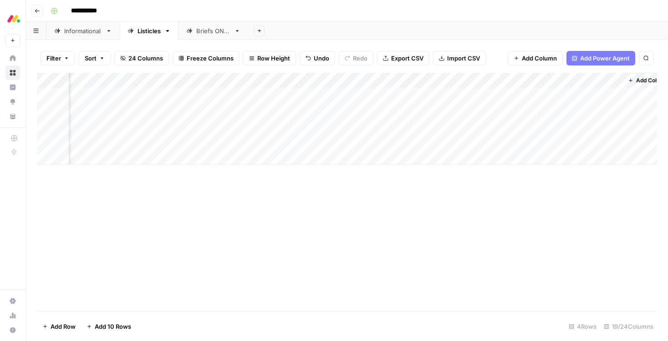
click at [290, 231] on div "Add Column" at bounding box center [347, 192] width 620 height 239
drag, startPoint x: 174, startPoint y: 80, endPoint x: 412, endPoint y: 73, distance: 237.7
click at [412, 73] on div "Add Column" at bounding box center [347, 119] width 620 height 92
click at [386, 258] on div "Add Column" at bounding box center [347, 192] width 620 height 239
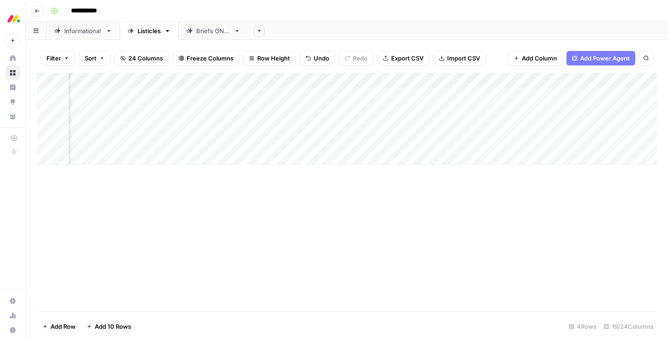
click at [224, 82] on div "Add Column" at bounding box center [347, 119] width 620 height 92
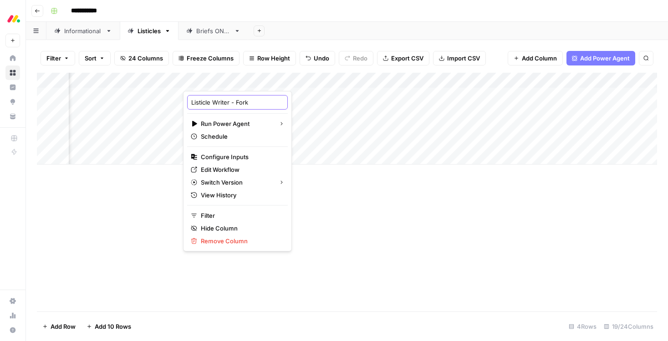
click at [199, 101] on input "Listicle Writer - Fork" at bounding box center [237, 102] width 92 height 9
click at [245, 106] on input "Listicle Writer - Fork" at bounding box center [237, 102] width 92 height 9
type input "Listicle Writer"
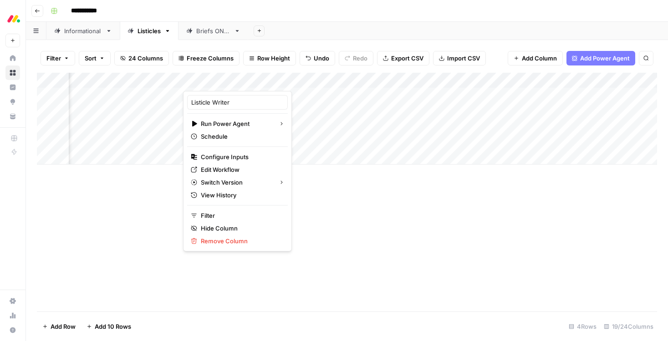
click at [334, 267] on div "Add Column" at bounding box center [347, 192] width 620 height 239
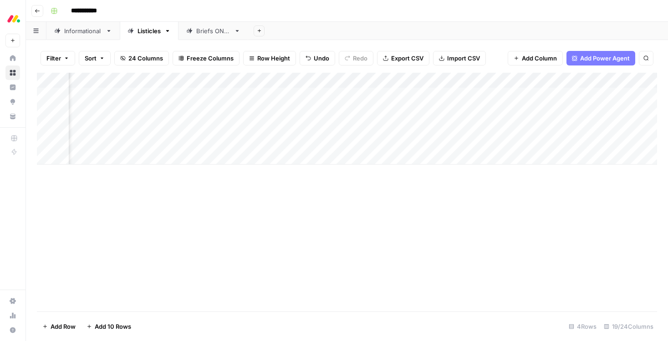
click at [253, 79] on div "Add Column" at bounding box center [347, 119] width 620 height 92
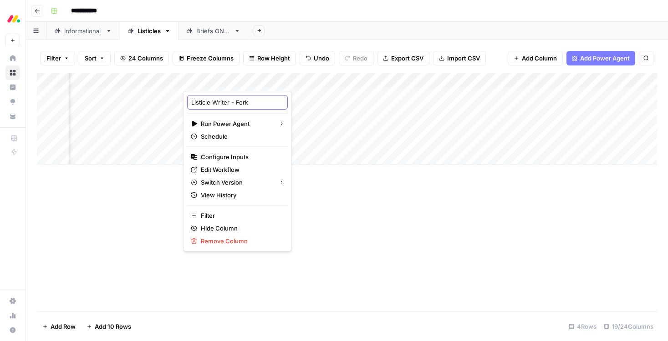
drag, startPoint x: 251, startPoint y: 101, endPoint x: 189, endPoint y: 101, distance: 61.9
click at [189, 101] on div "Listicle Writer - Fork" at bounding box center [237, 102] width 101 height 15
type input "Write article"
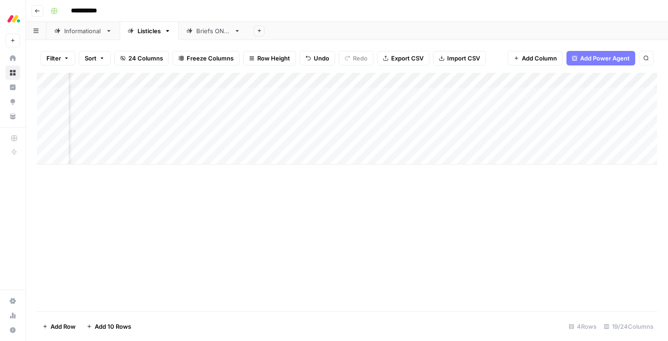
click at [255, 213] on div "Add Column" at bounding box center [347, 192] width 620 height 239
click at [422, 95] on div "Add Column" at bounding box center [347, 119] width 620 height 92
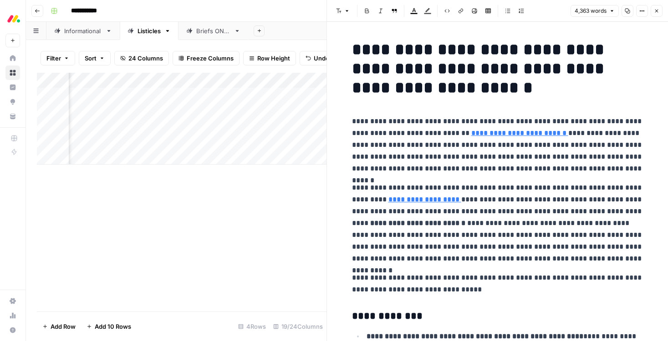
click at [404, 50] on h1 "**********" at bounding box center [497, 68] width 291 height 57
type input "https://monday.com/blog/project-management/business-strategy-template/"
click at [655, 15] on button "Close" at bounding box center [656, 11] width 12 height 12
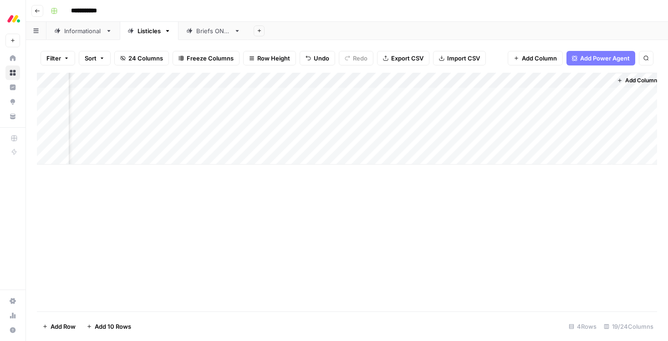
scroll to position [0, 1051]
click at [432, 94] on div "Add Column" at bounding box center [347, 119] width 620 height 92
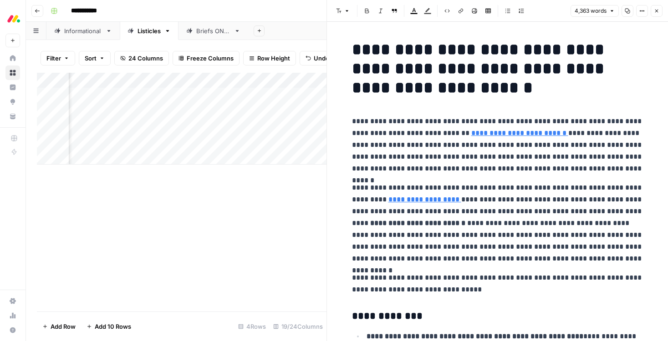
click at [654, 8] on icon "button" at bounding box center [656, 10] width 5 height 5
